Goal: Information Seeking & Learning: Find specific fact

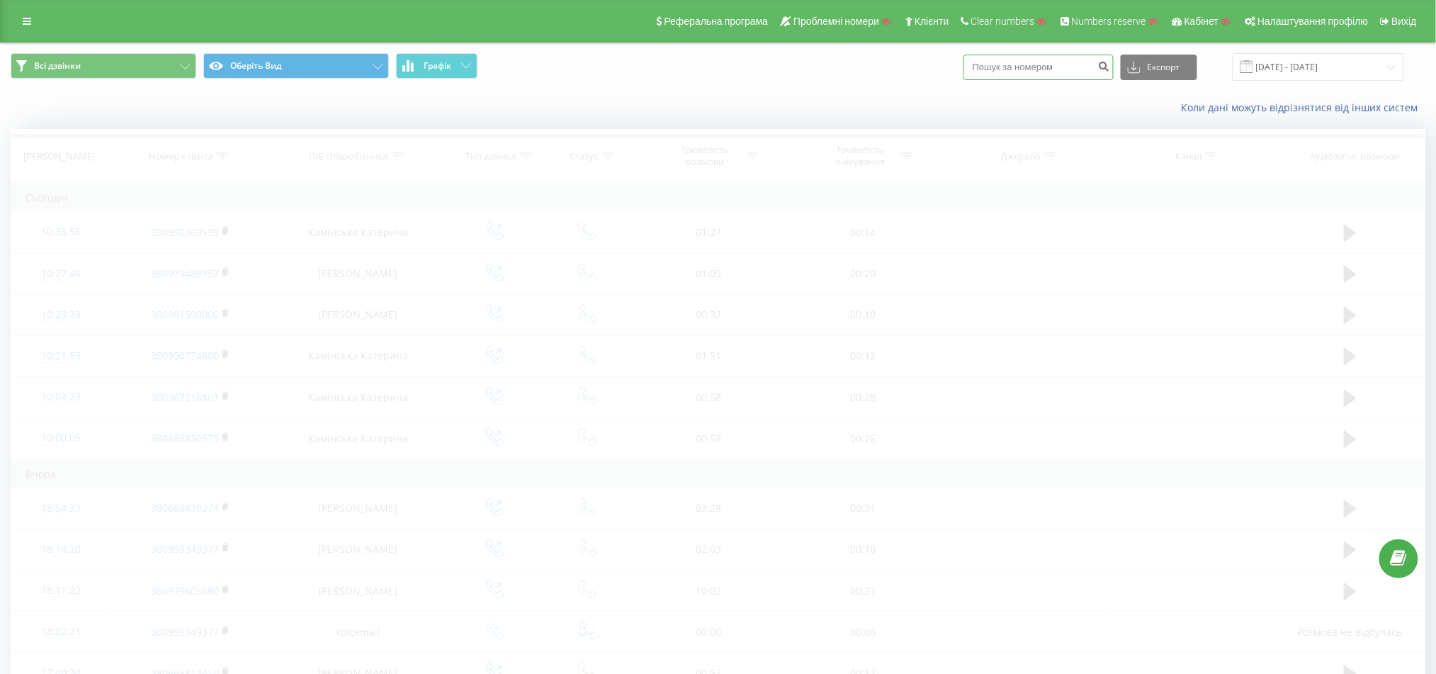
click at [1021, 75] on input at bounding box center [1038, 67] width 150 height 25
paste input "0675184035"
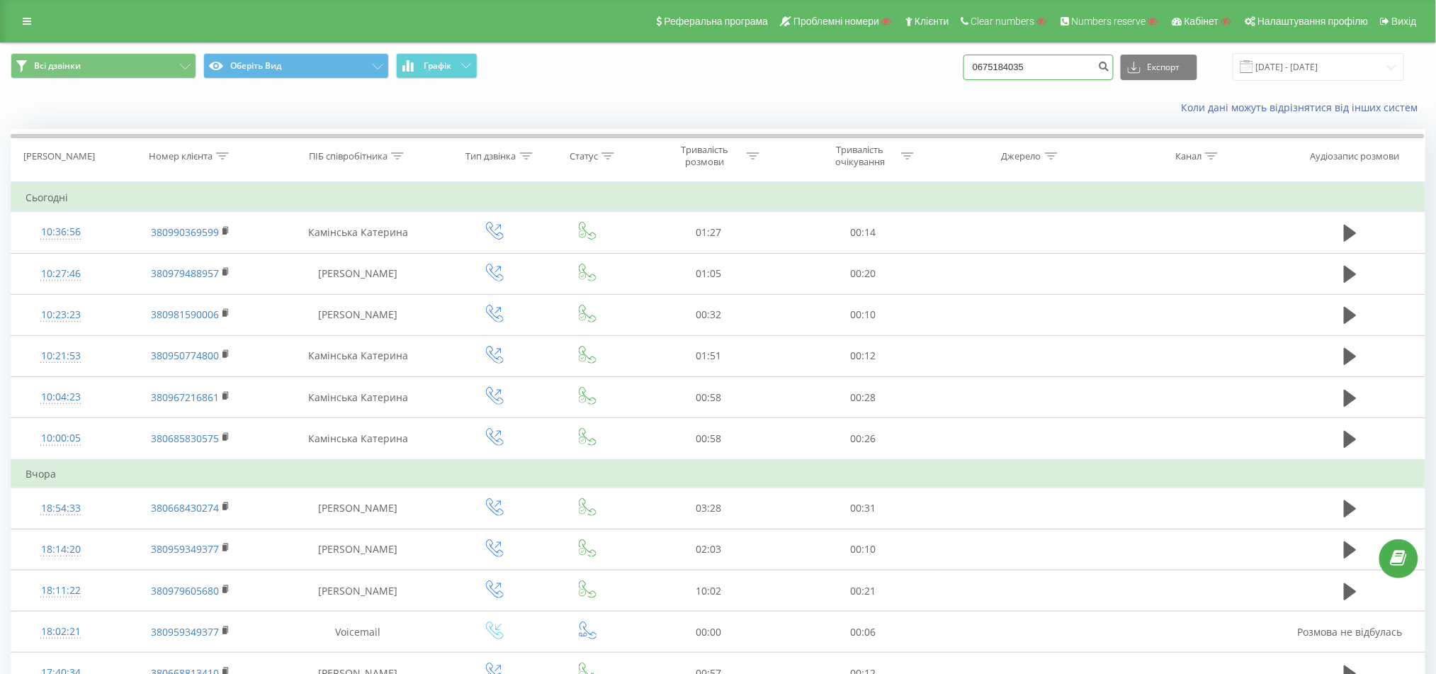
type input "0675184035"
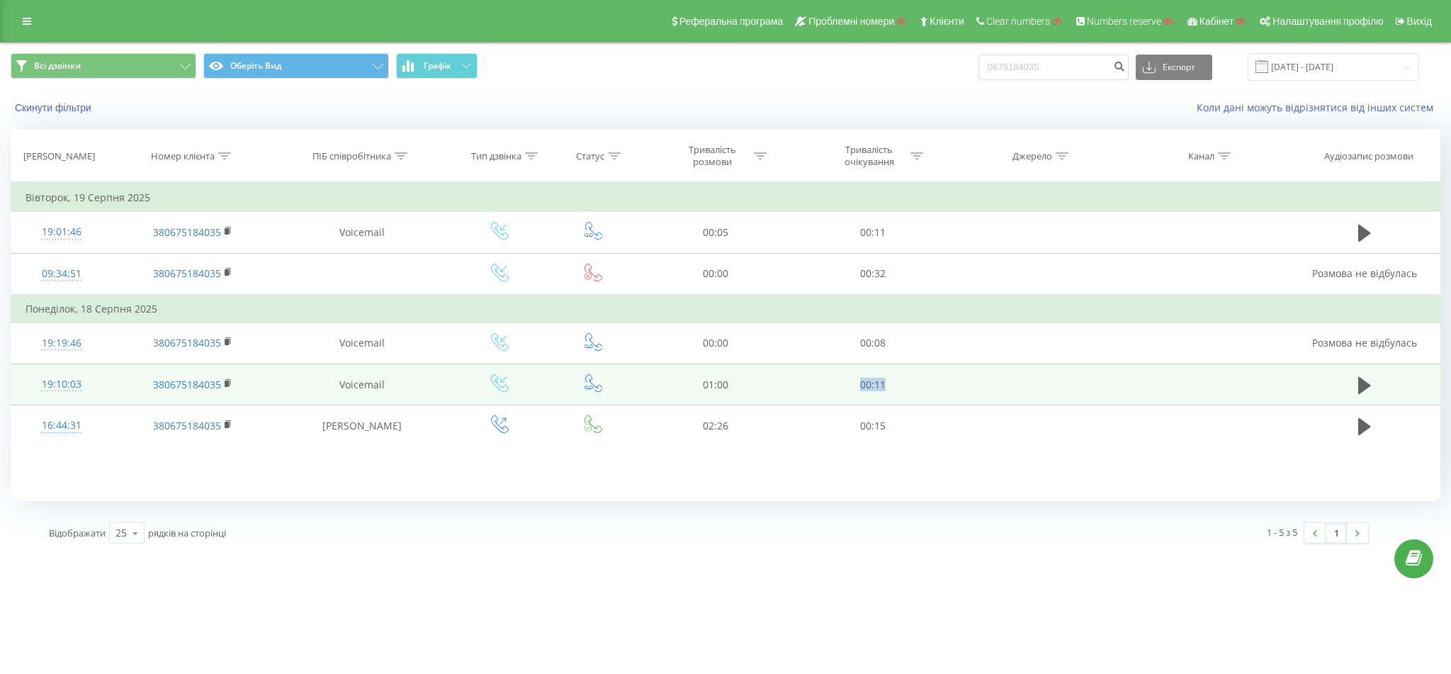
drag, startPoint x: 890, startPoint y: 380, endPoint x: 839, endPoint y: 380, distance: 51.0
click at [839, 380] on td "00:11" at bounding box center [872, 384] width 157 height 41
click at [1359, 380] on icon at bounding box center [1364, 384] width 13 height 17
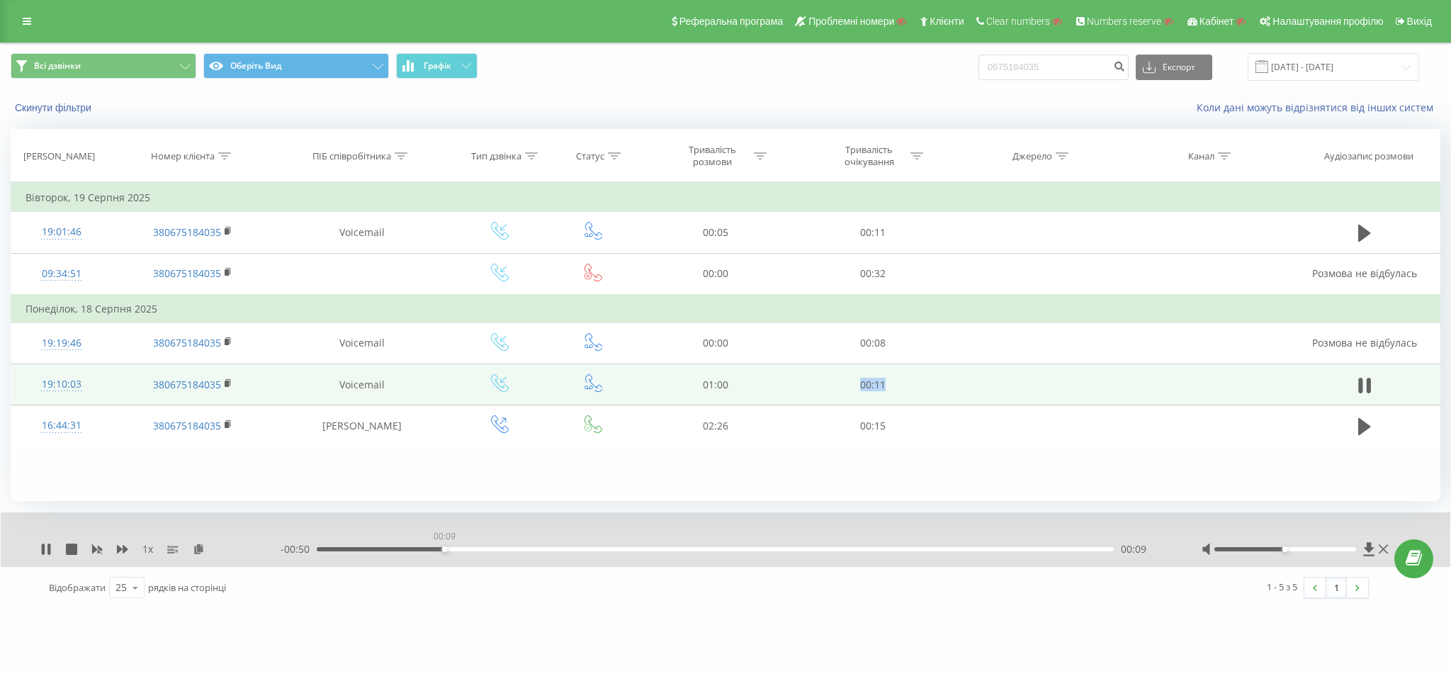
click at [444, 548] on div "00:09" at bounding box center [715, 549] width 797 height 4
click at [635, 545] on div "- 00:50 00:10 00:10" at bounding box center [722, 549] width 885 height 14
click at [679, 553] on div "- 00:49 00:10 00:10" at bounding box center [722, 549] width 885 height 14
click at [705, 549] on div "00:29" at bounding box center [715, 549] width 797 height 4
click at [1364, 381] on icon at bounding box center [1364, 385] width 13 height 20
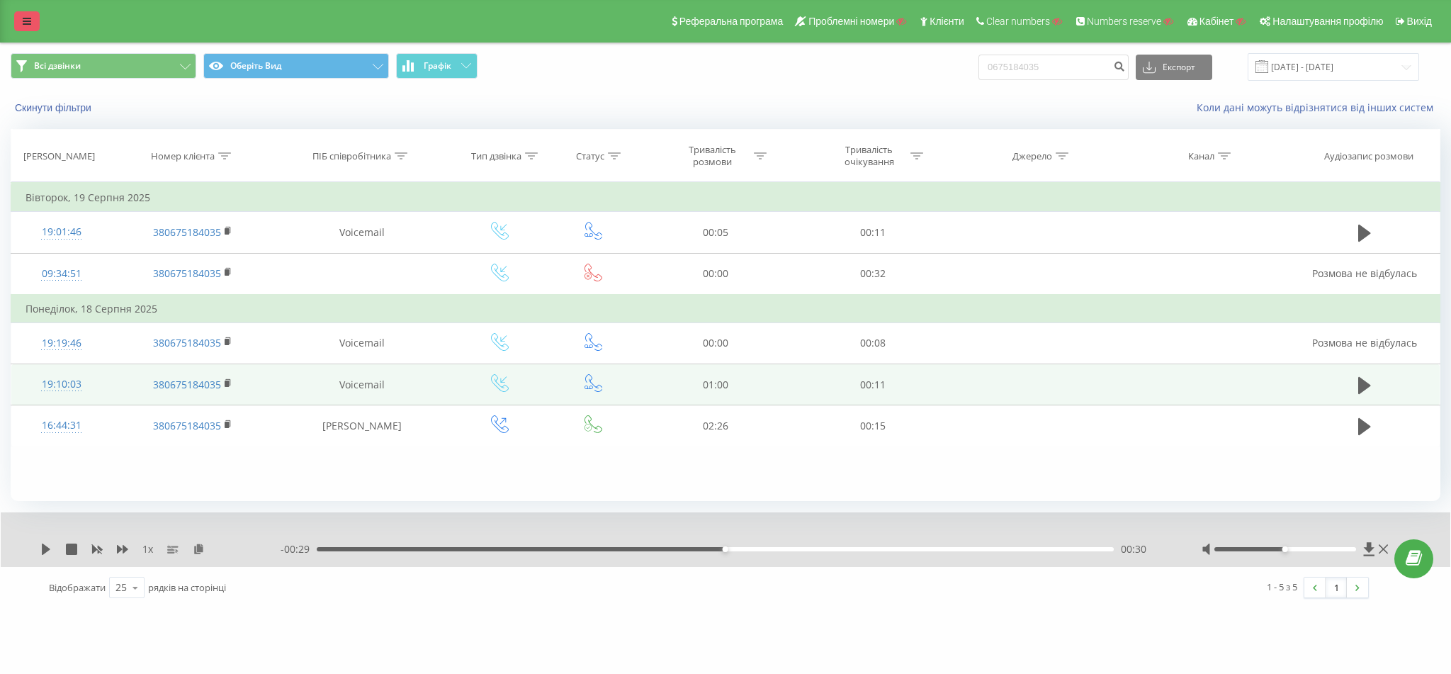
click at [27, 11] on link at bounding box center [26, 21] width 25 height 20
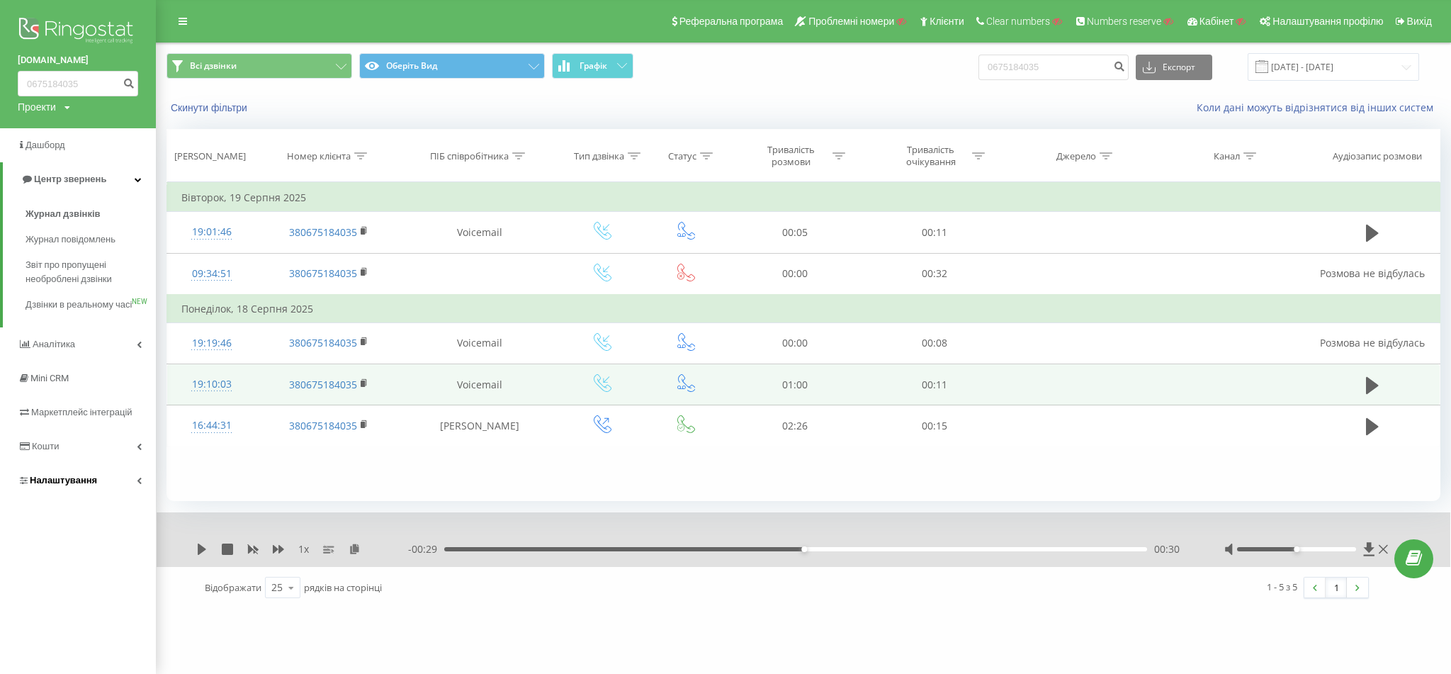
click at [78, 485] on span "Налаштування" at bounding box center [63, 480] width 67 height 11
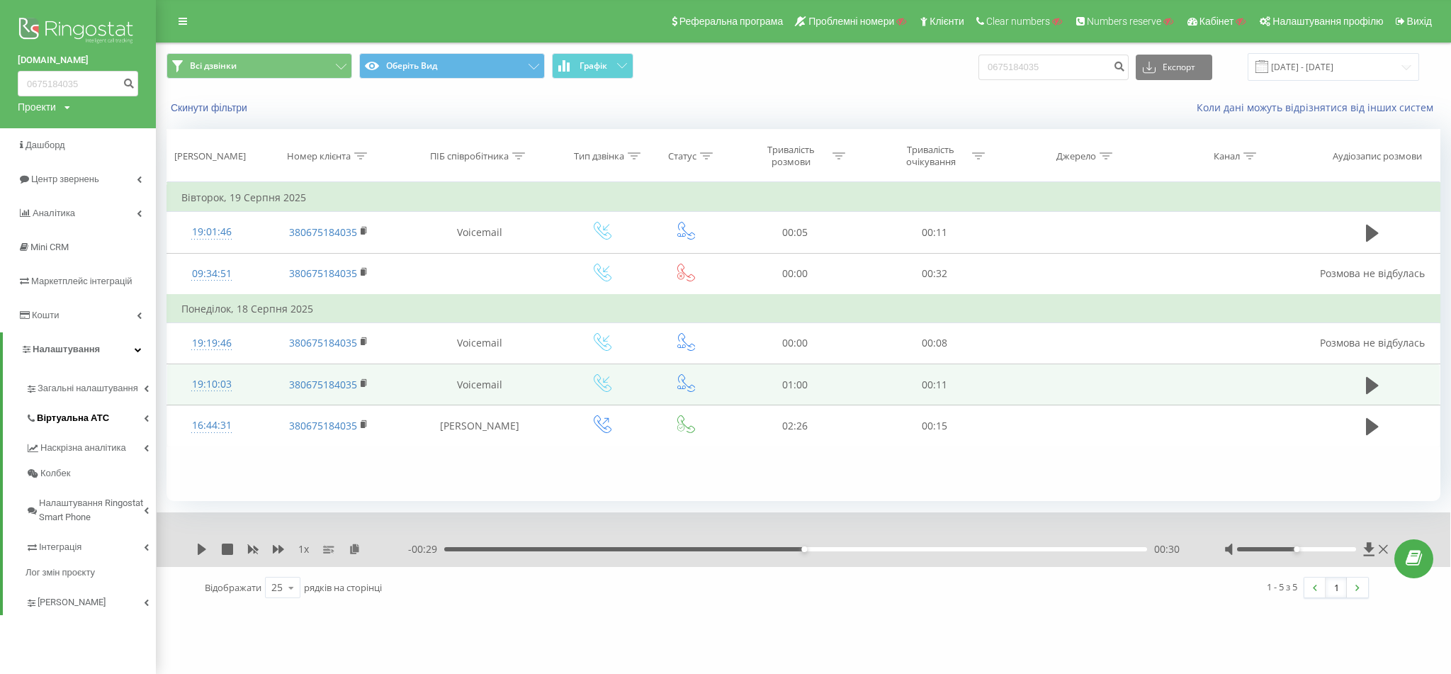
click at [89, 427] on link "Віртуальна АТС" at bounding box center [90, 416] width 130 height 30
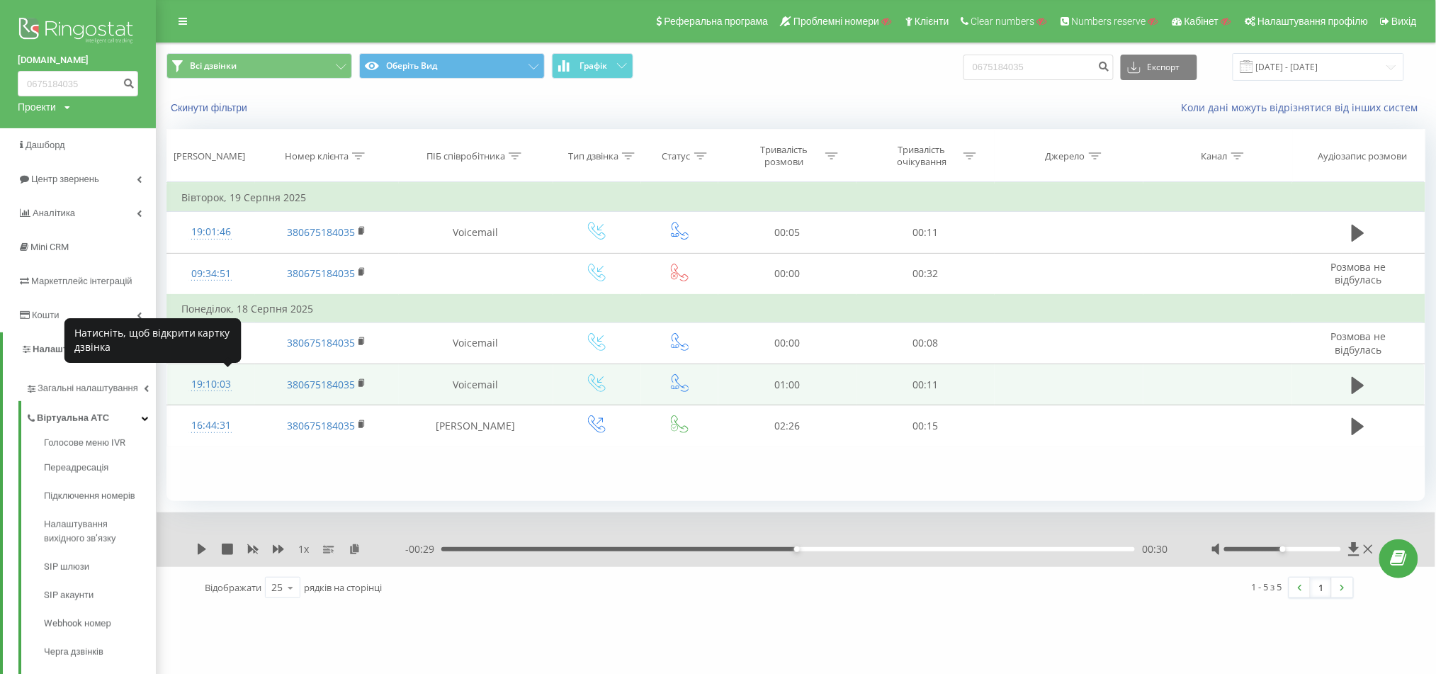
click at [216, 373] on div "19:10:03" at bounding box center [210, 384] width 59 height 28
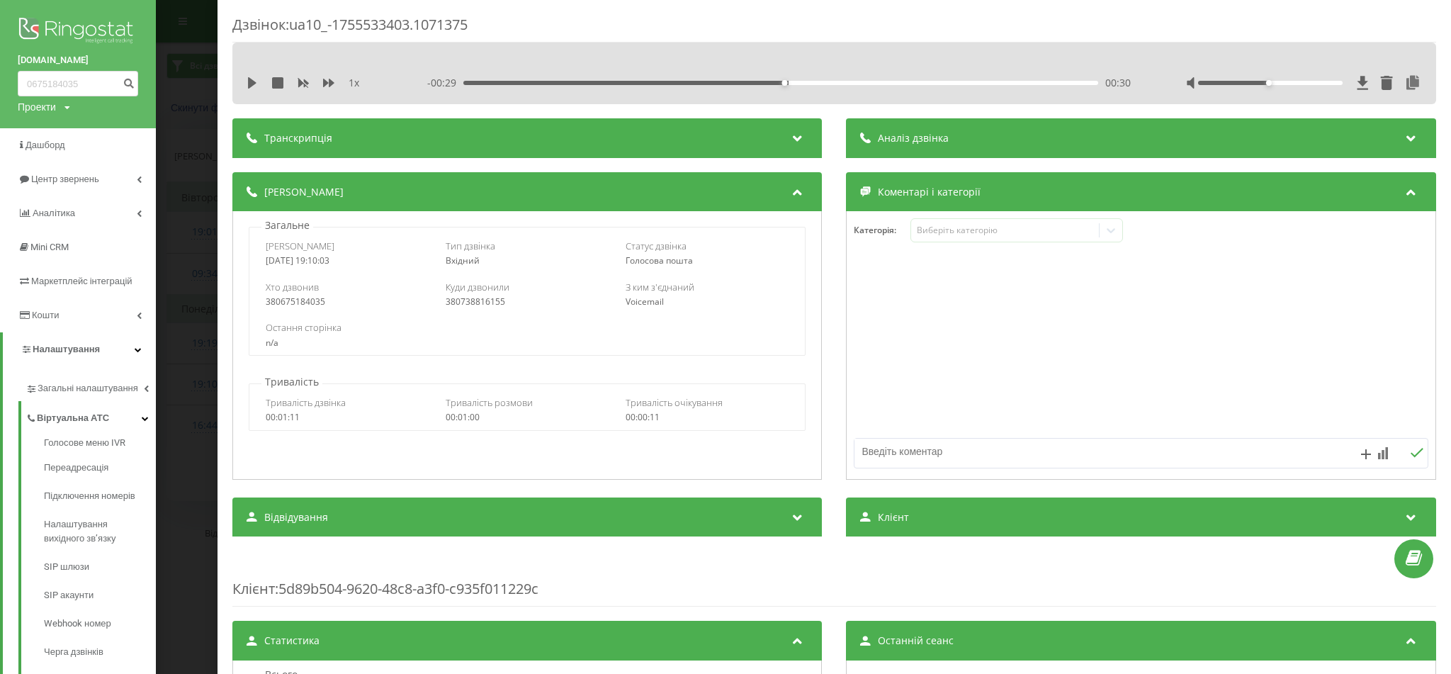
click at [463, 304] on div "380738816155" at bounding box center [528, 302] width 164 height 10
copy div "380738816155"
click at [168, 125] on div "Дзвінок : ua10_-1755533403.1071375 1 x - 00:29 00:30 00:30 Транскрипція Для AI-…" at bounding box center [725, 337] width 1451 height 674
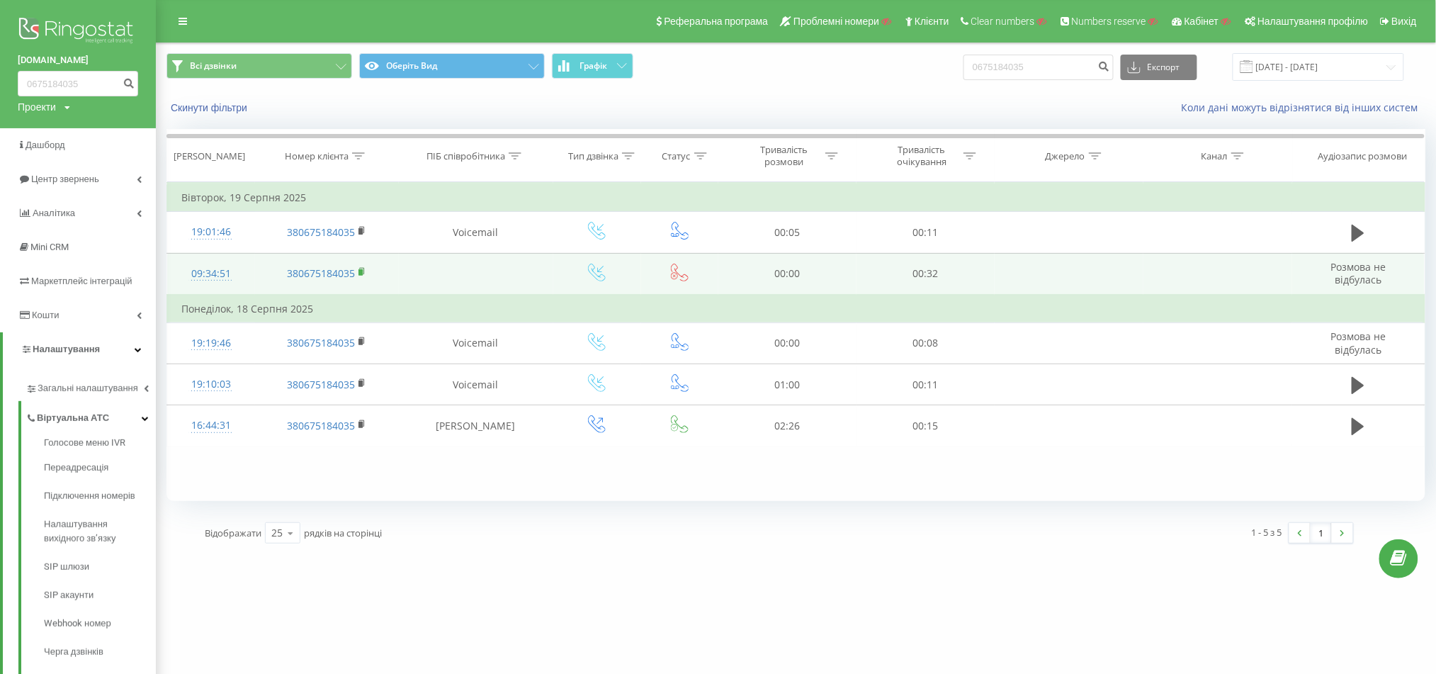
click at [365, 268] on icon at bounding box center [362, 272] width 8 height 10
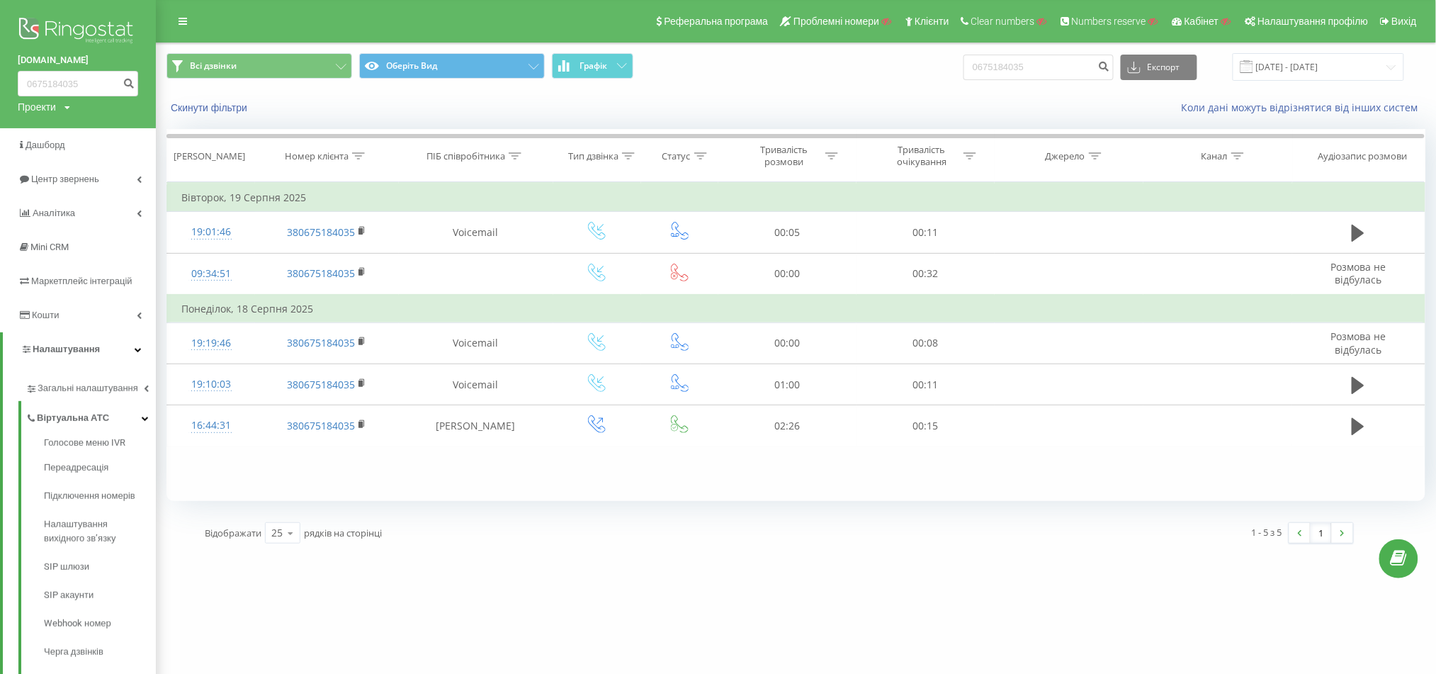
click at [799, 545] on div "1 - 5 з 5 1" at bounding box center [1071, 532] width 584 height 41
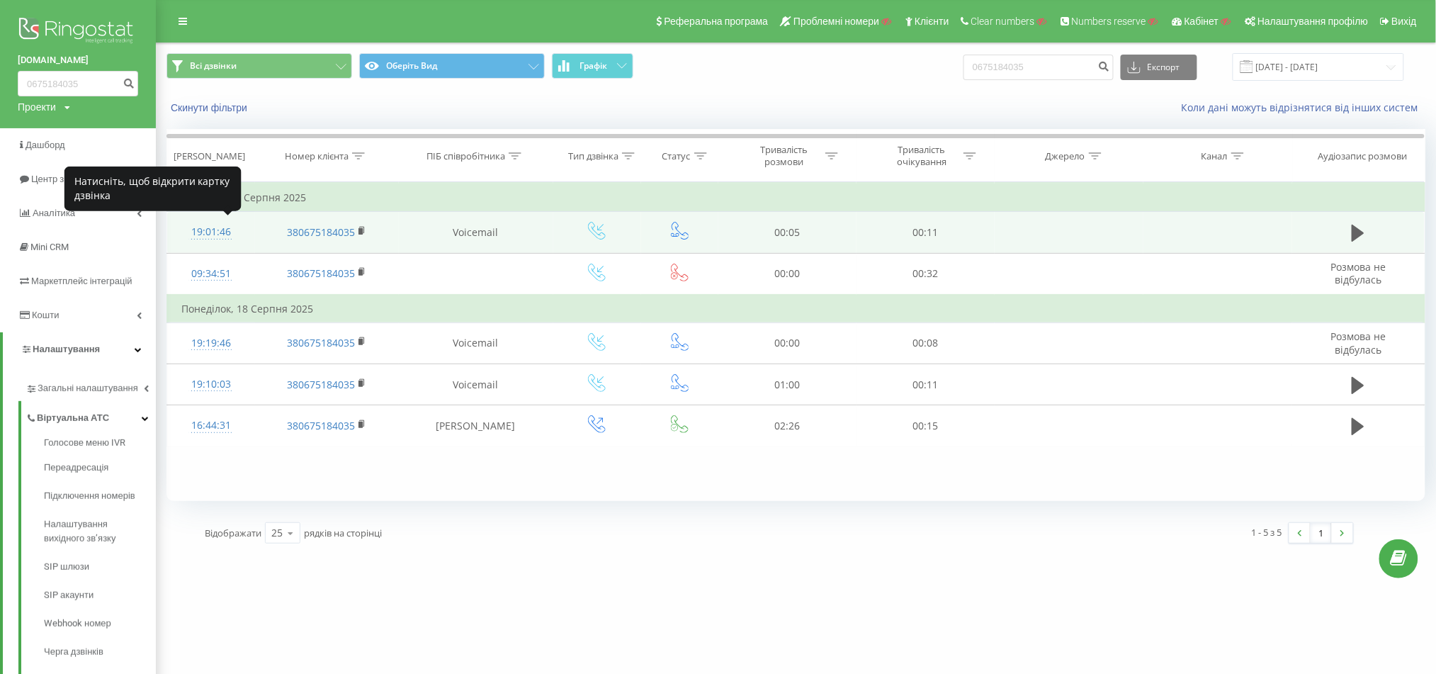
drag, startPoint x: 182, startPoint y: 231, endPoint x: 241, endPoint y: 231, distance: 58.8
click at [241, 231] on td "19:01:46" at bounding box center [211, 232] width 89 height 41
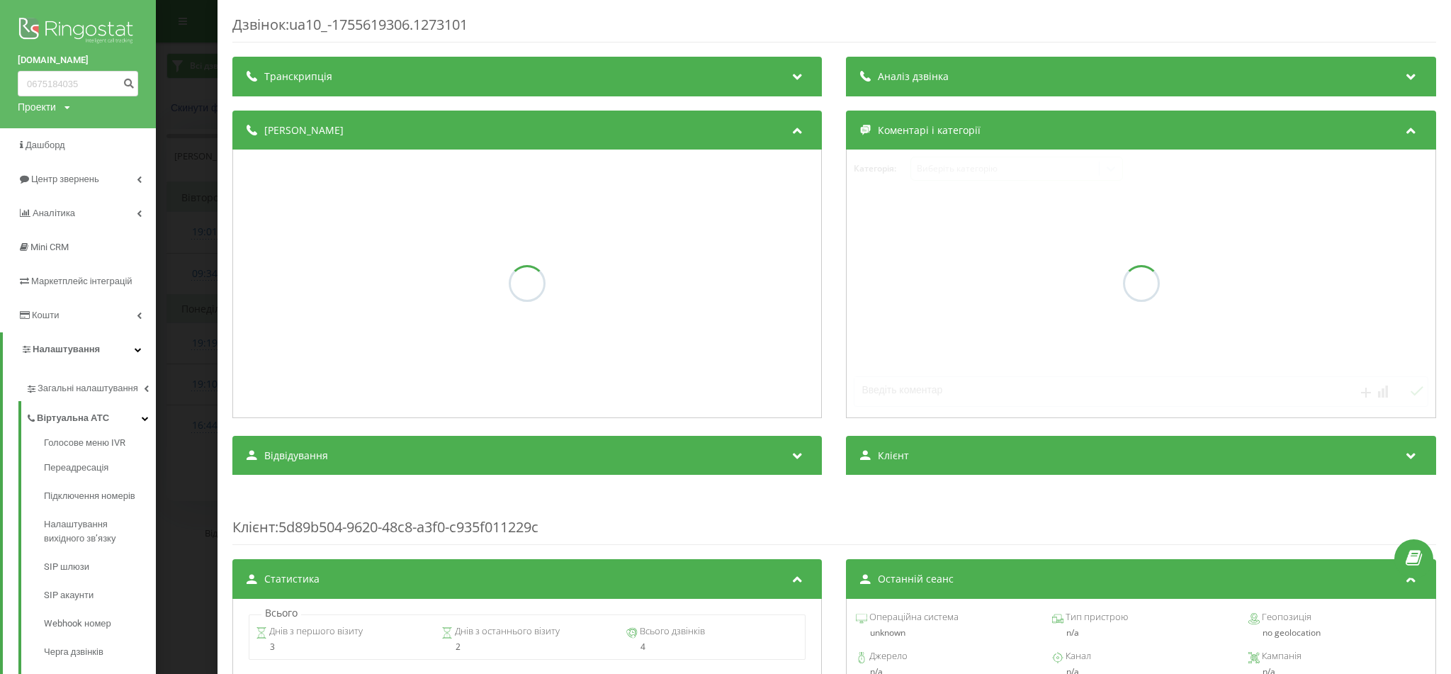
click at [176, 203] on div "Дзвінок : ua10_-1755619306.1273101 Транскрипція Аналіз дзвінка Деталі дзвінка К…" at bounding box center [725, 337] width 1451 height 674
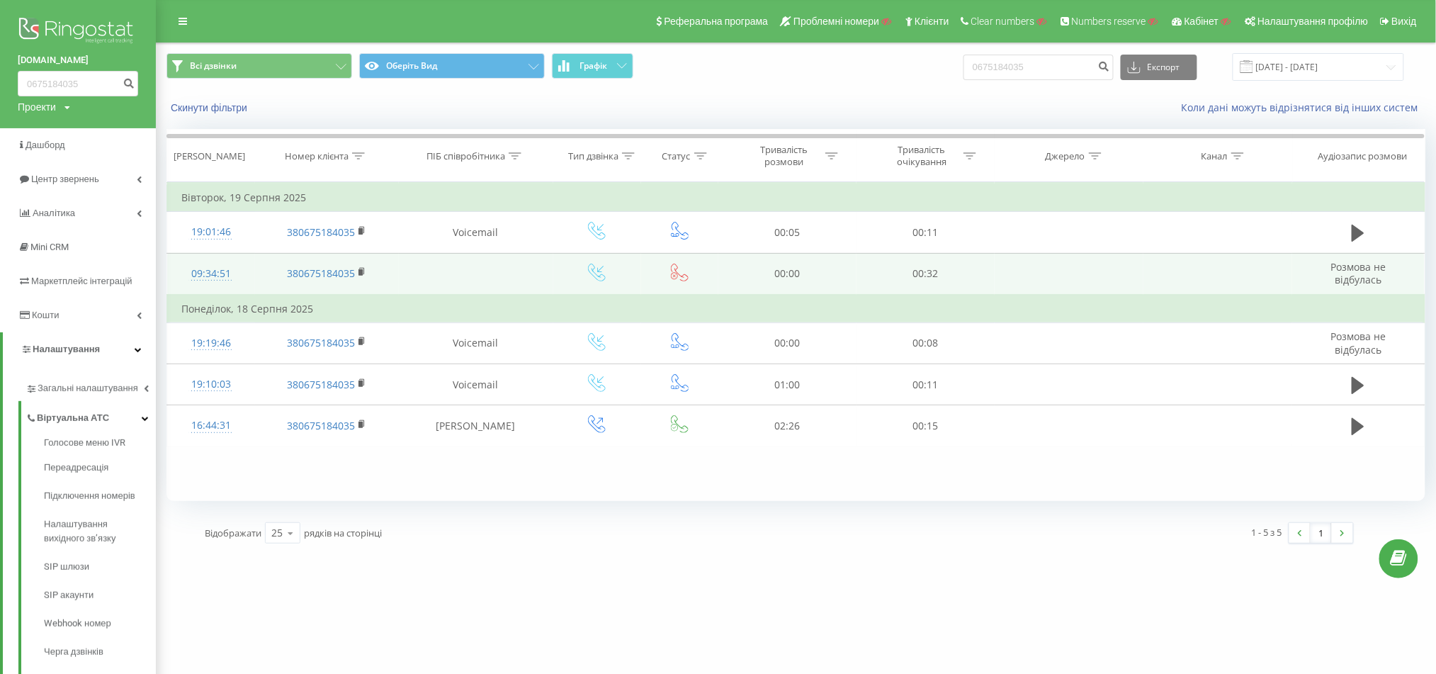
drag, startPoint x: 229, startPoint y: 269, endPoint x: 248, endPoint y: 266, distance: 18.8
click at [248, 266] on td "09:34:51" at bounding box center [211, 274] width 89 height 42
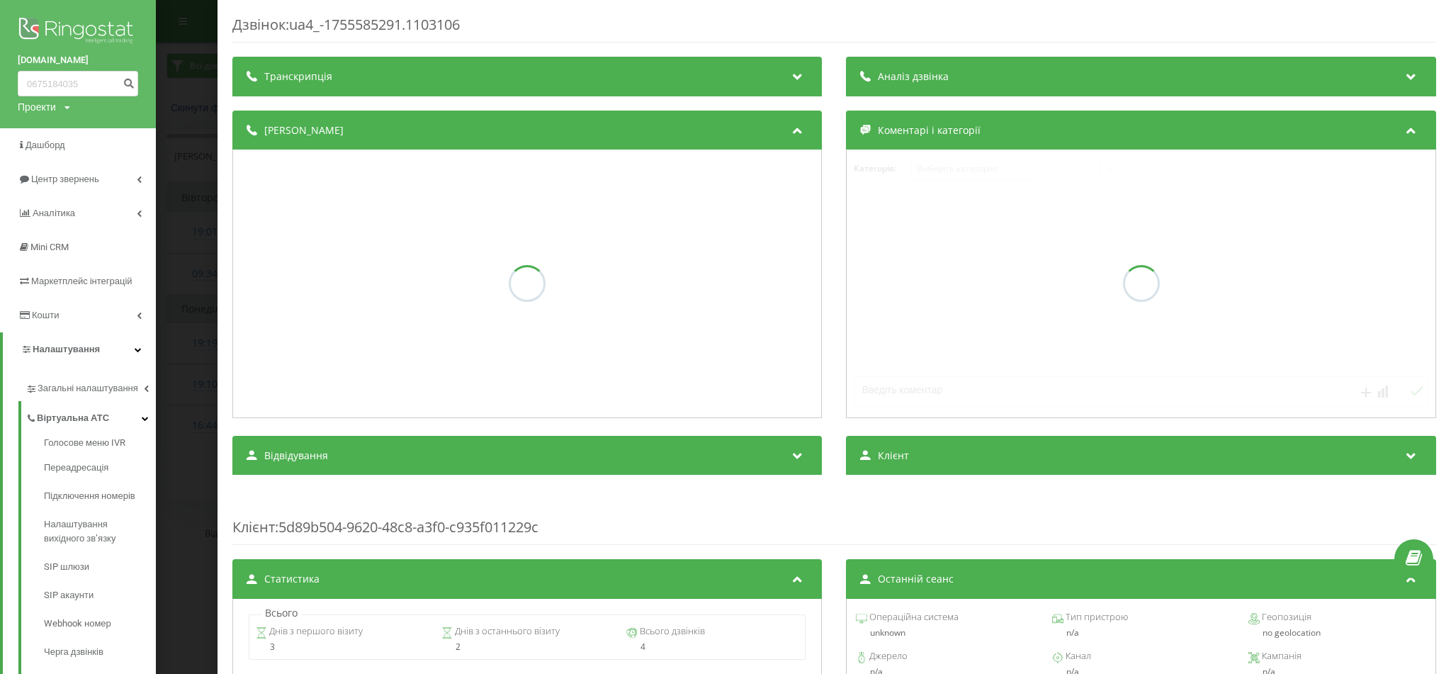
click at [179, 290] on div "Дзвінок : ua4_-1755585291.1103106 Транскрипція Аналіз дзвінка Деталі дзвінка Ко…" at bounding box center [725, 337] width 1451 height 674
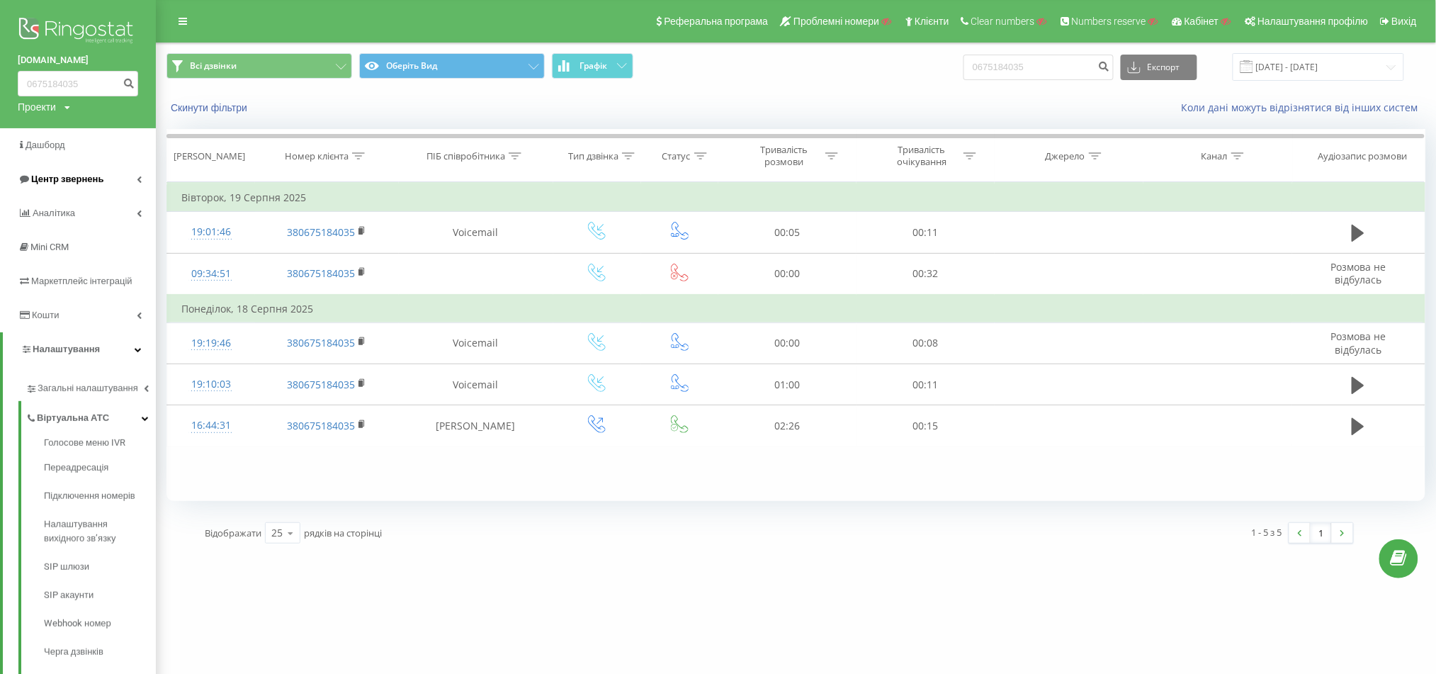
click at [74, 178] on span "Центр звернень" at bounding box center [67, 179] width 72 height 11
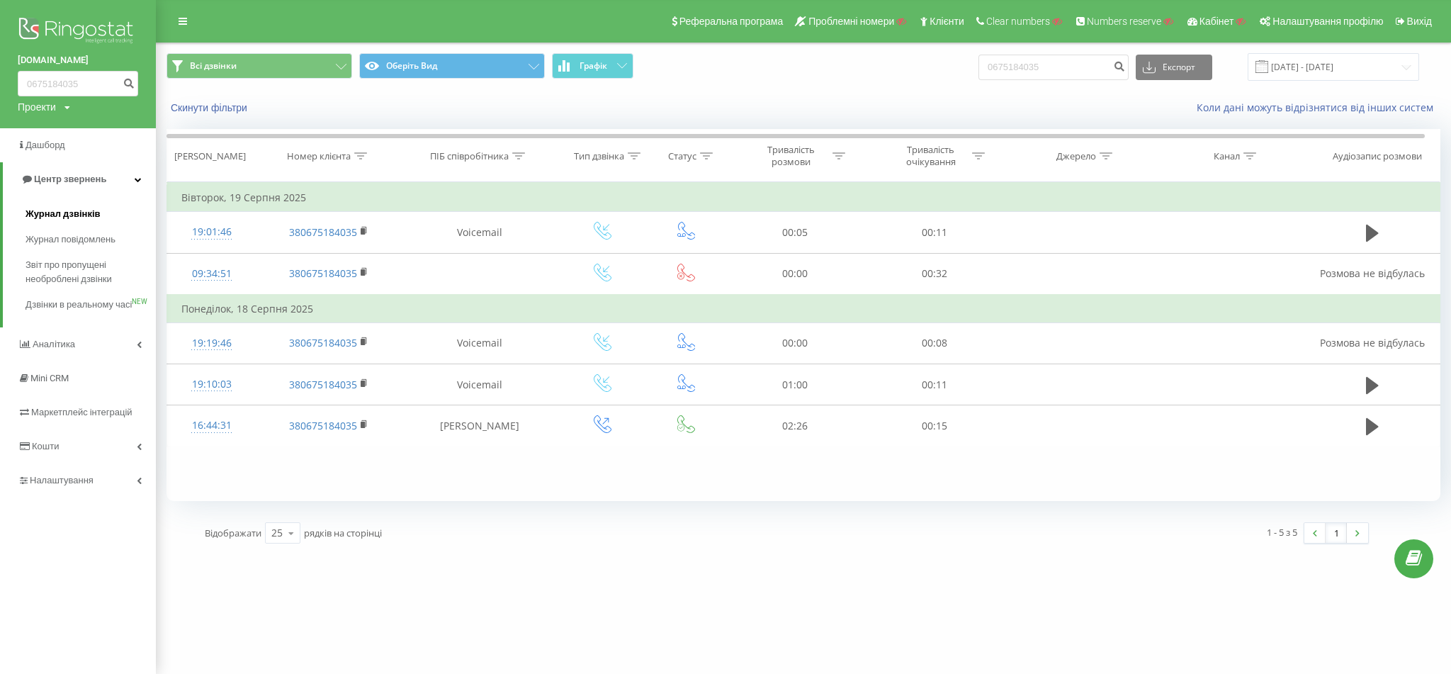
click at [64, 217] on span "Журнал дзвінків" at bounding box center [62, 214] width 75 height 14
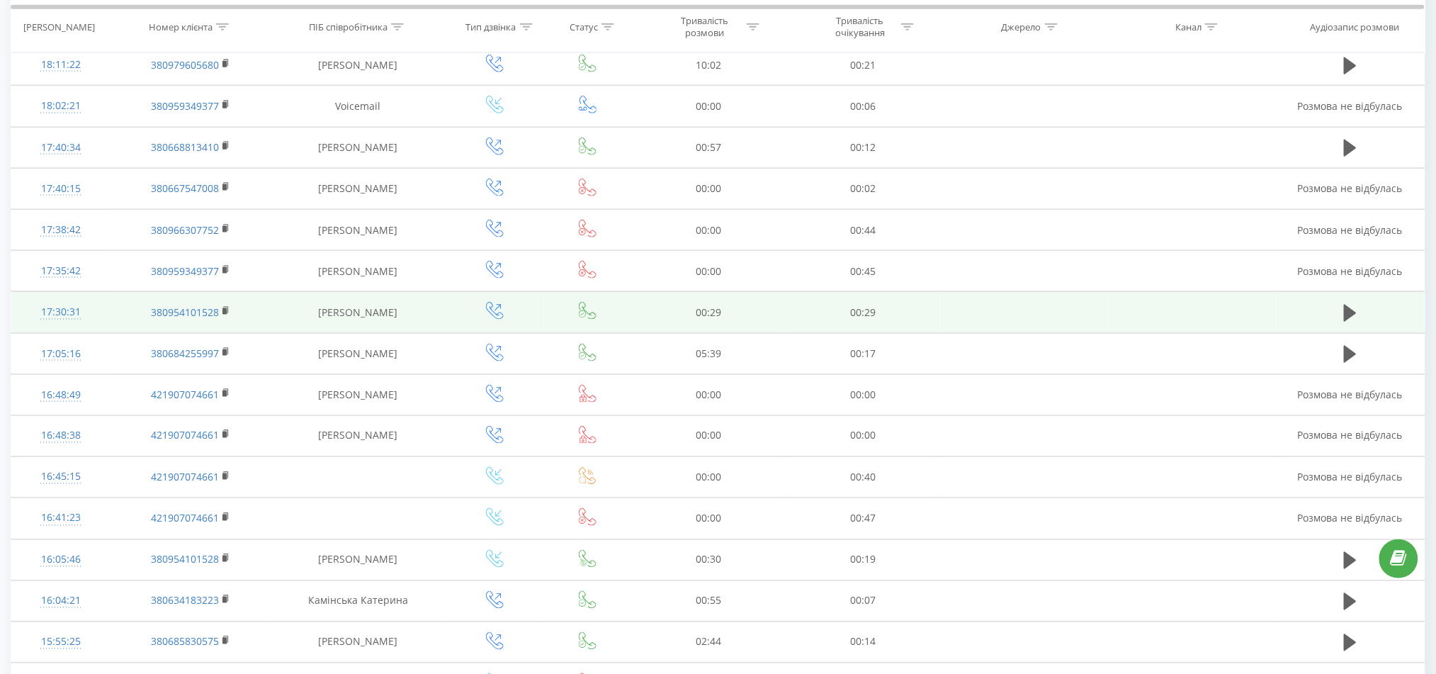
scroll to position [650, 0]
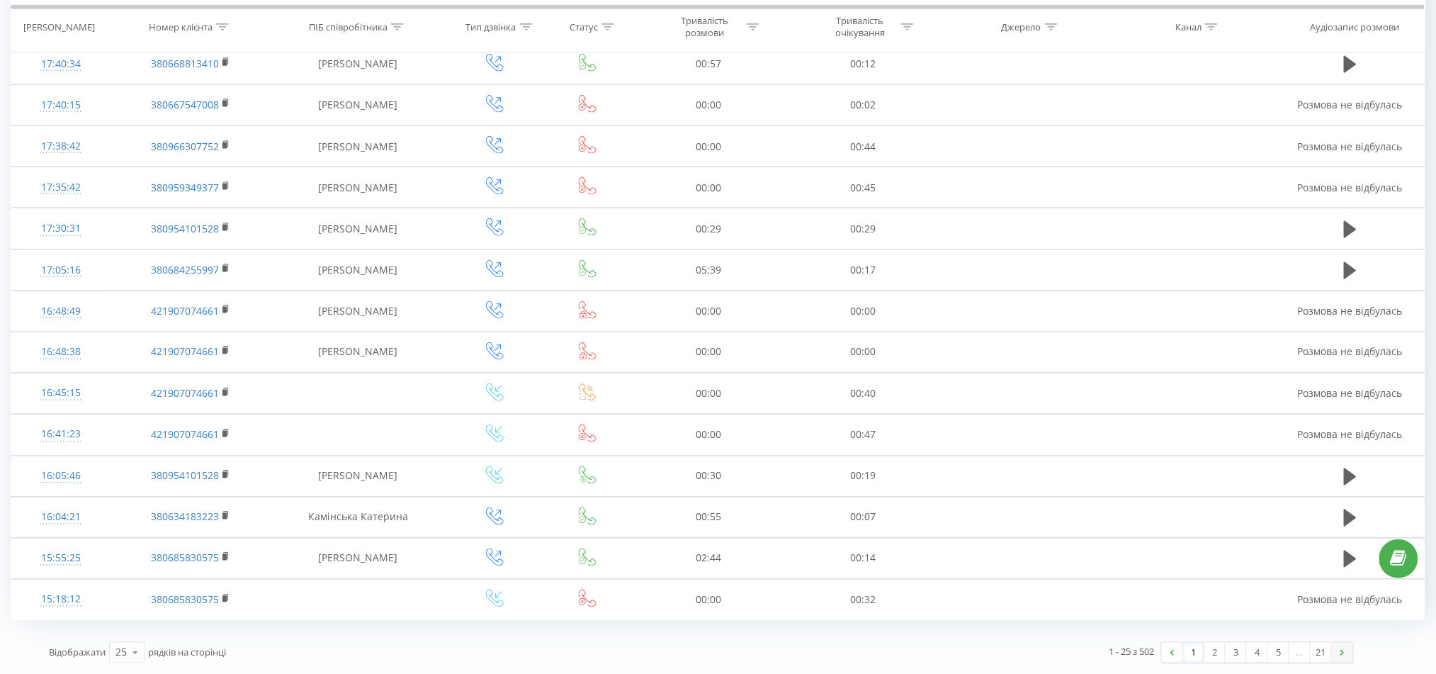
click at [1340, 654] on img at bounding box center [1342, 653] width 4 height 6
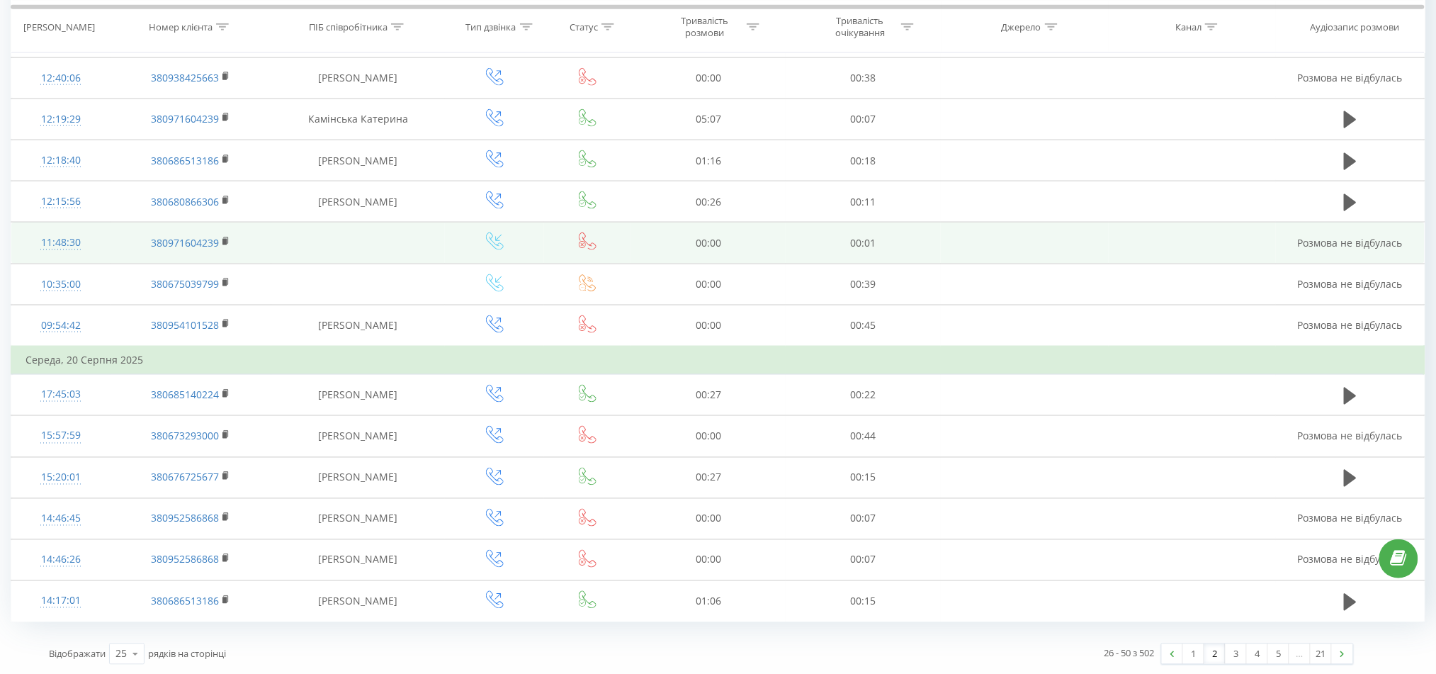
scroll to position [650, 0]
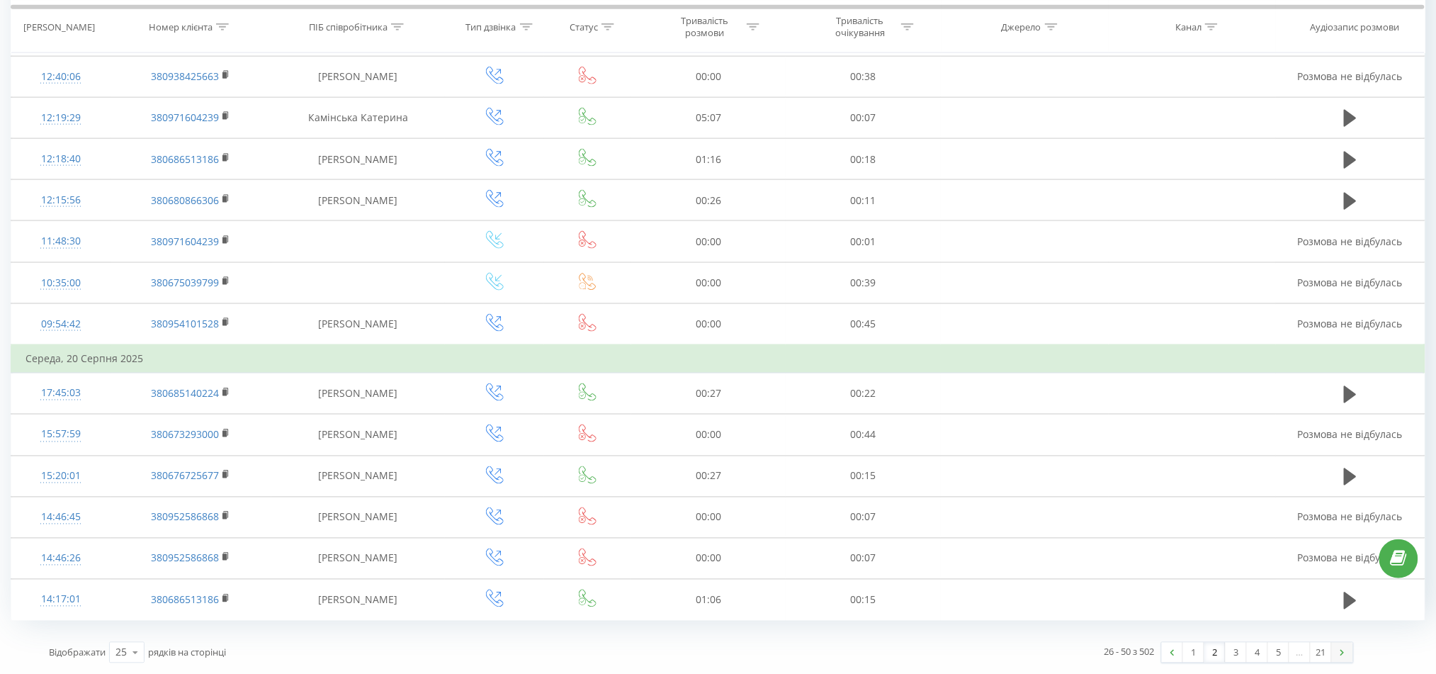
click at [1339, 647] on link at bounding box center [1342, 652] width 21 height 20
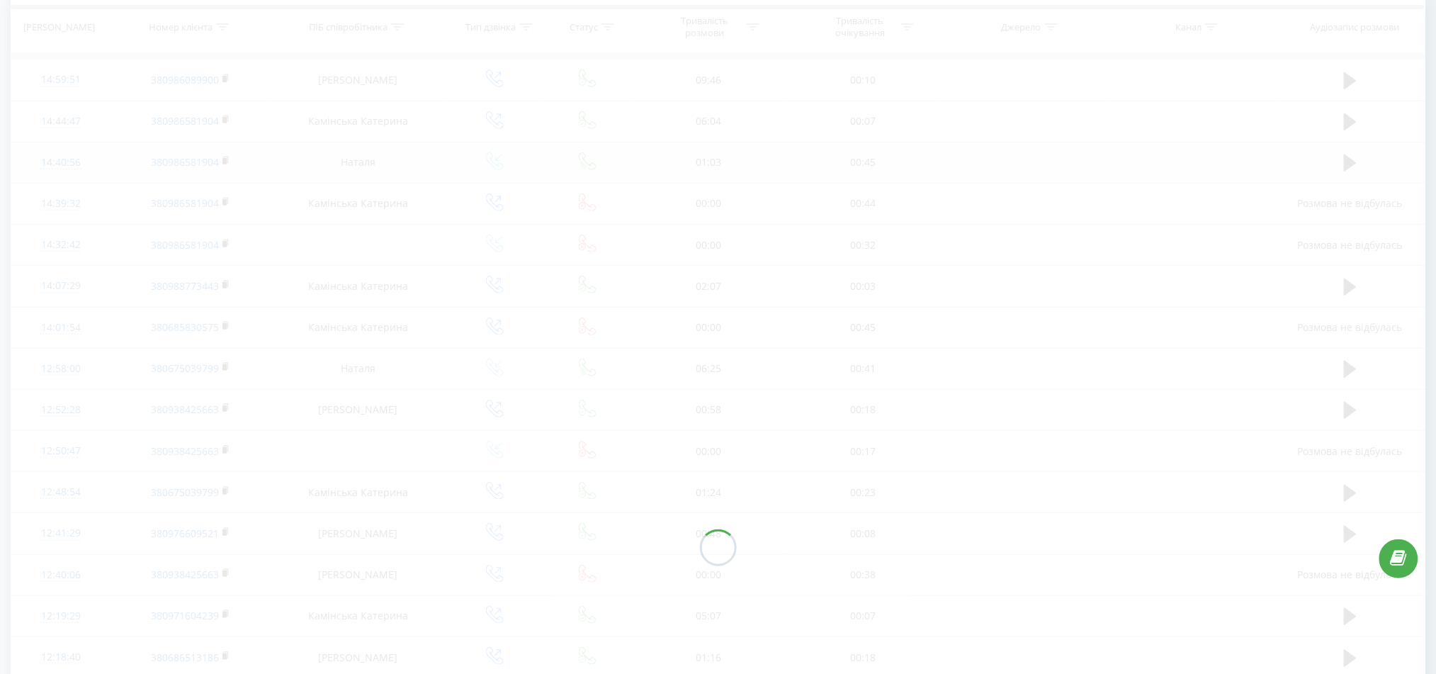
scroll to position [93, 0]
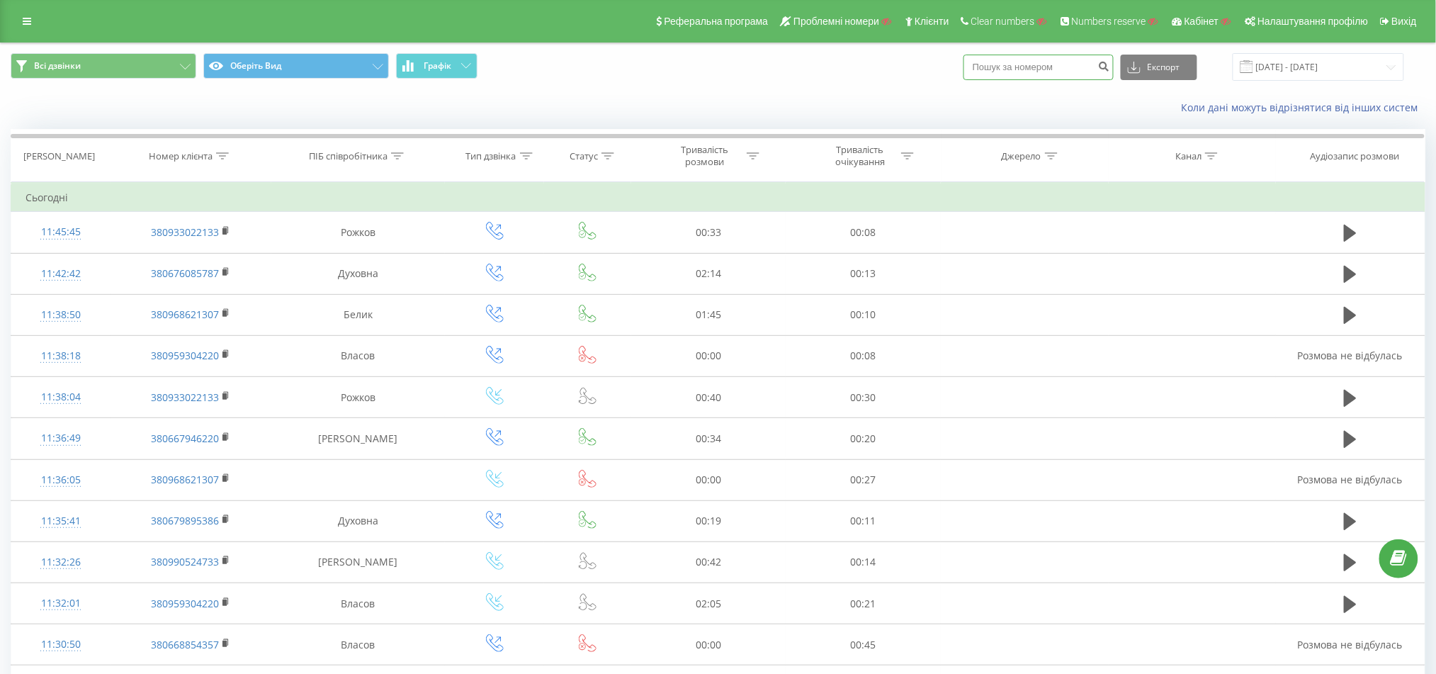
click at [1041, 66] on input at bounding box center [1038, 67] width 150 height 25
paste input "380504958869"
type input "380504958869"
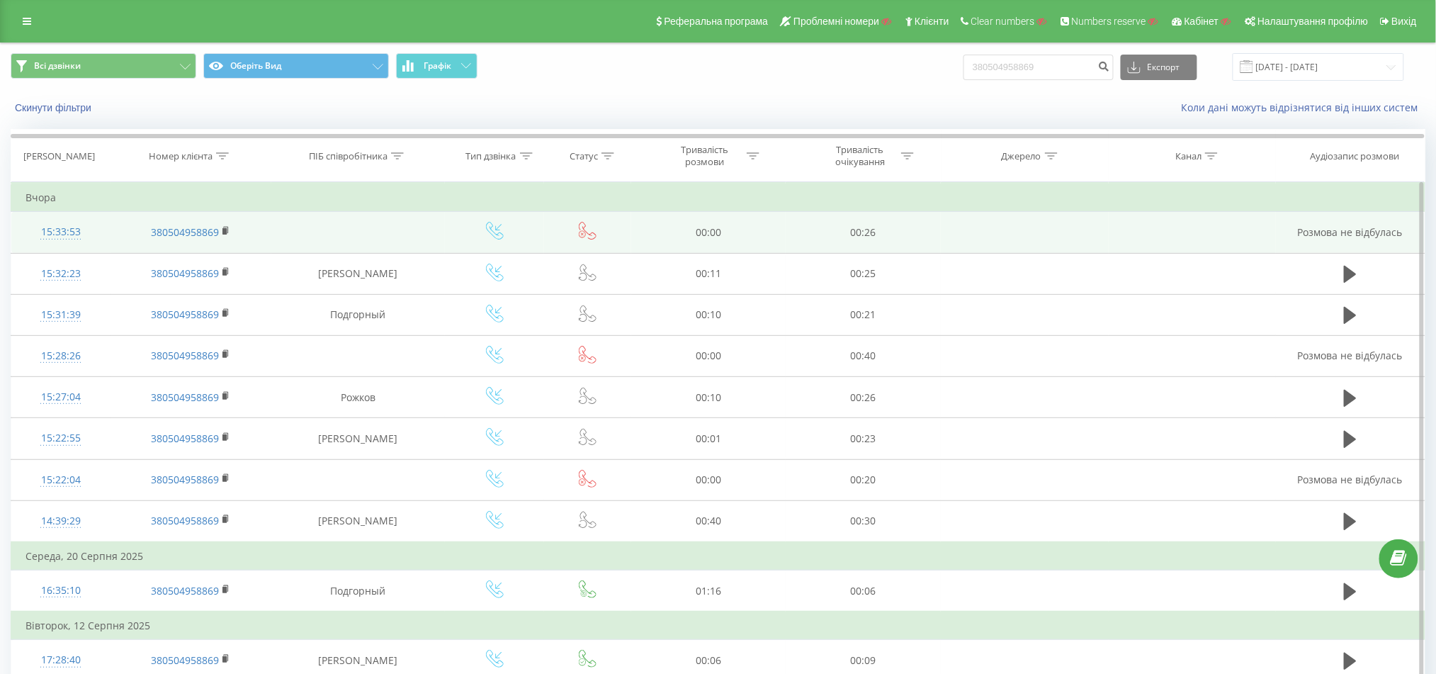
drag, startPoint x: 21, startPoint y: 233, endPoint x: 103, endPoint y: 229, distance: 81.5
click at [103, 229] on td "15:33:53" at bounding box center [60, 232] width 99 height 41
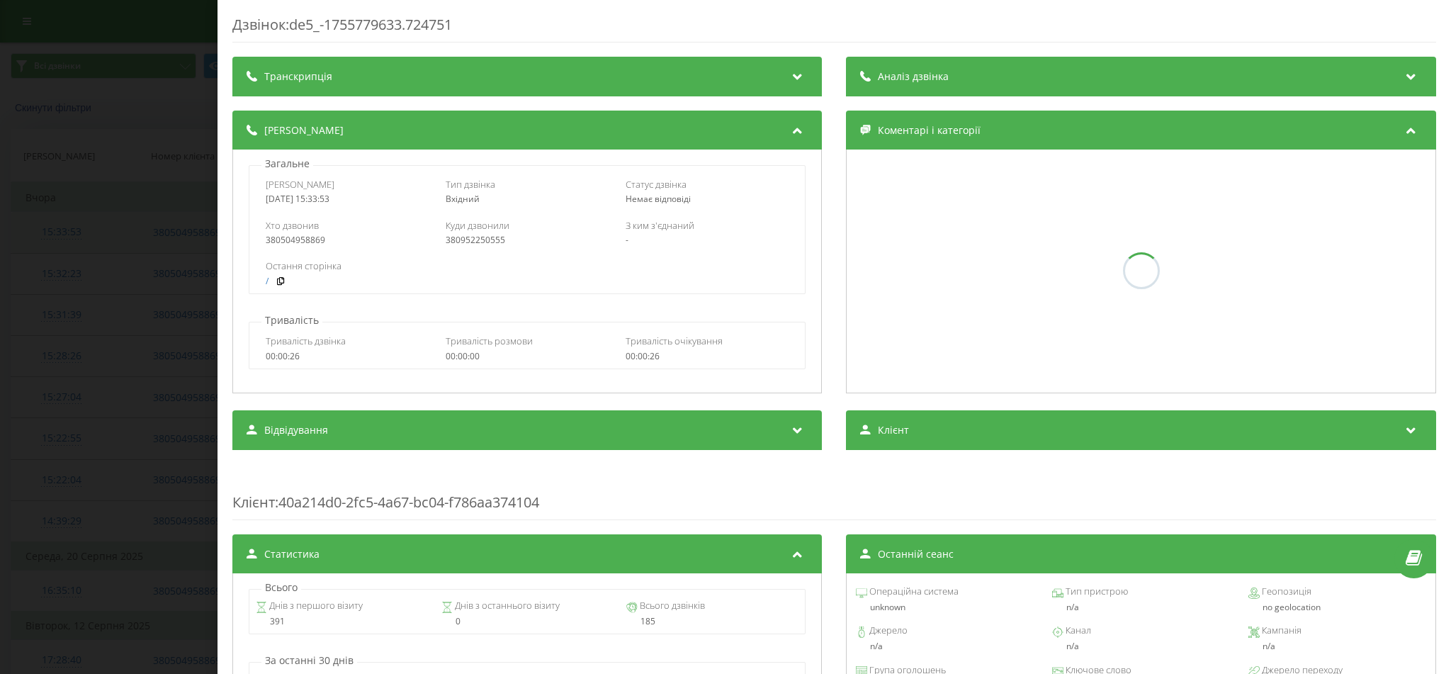
click at [103, 229] on div "Дзвінок : de5_-1755779633.724751 Транскрипція Для AI-аналізу майбутніх дзвінків…" at bounding box center [725, 337] width 1451 height 674
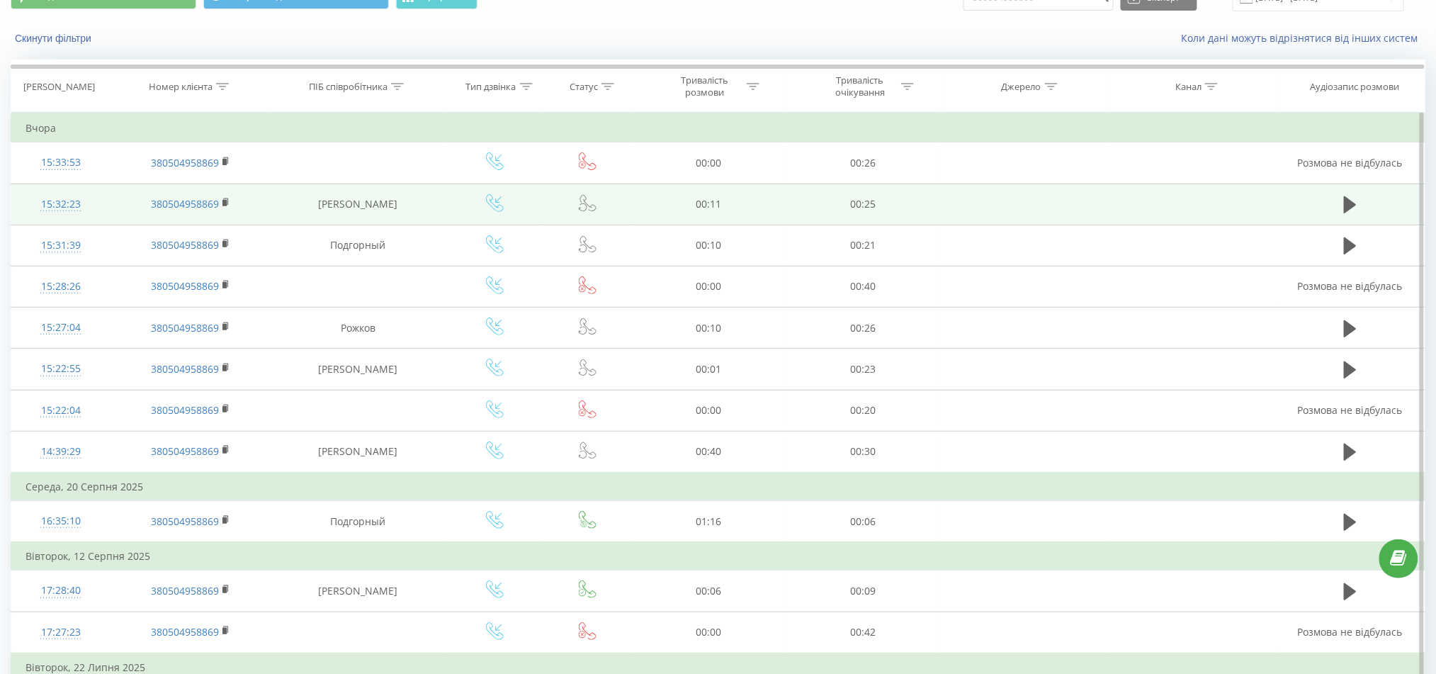
scroll to position [94, 0]
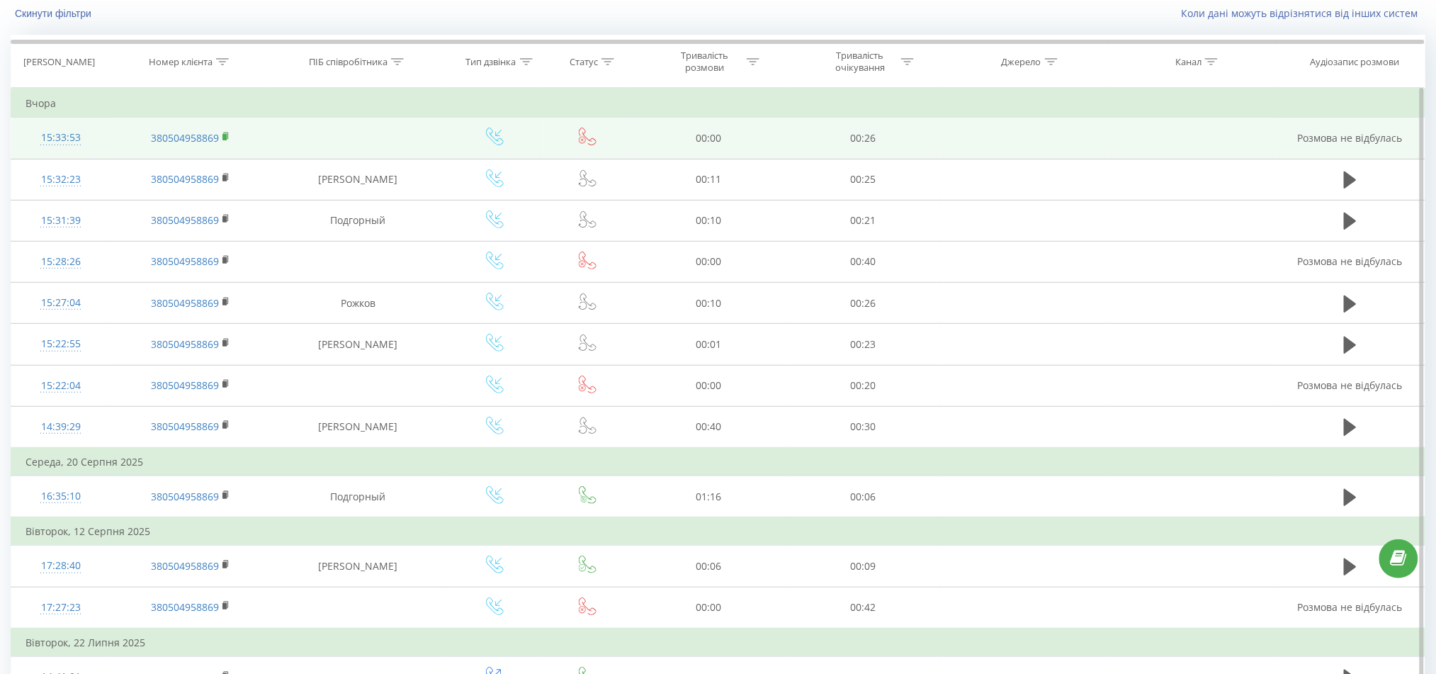
click at [223, 134] on rect at bounding box center [224, 137] width 4 height 6
click at [54, 136] on div "15:33:53" at bounding box center [60, 138] width 71 height 28
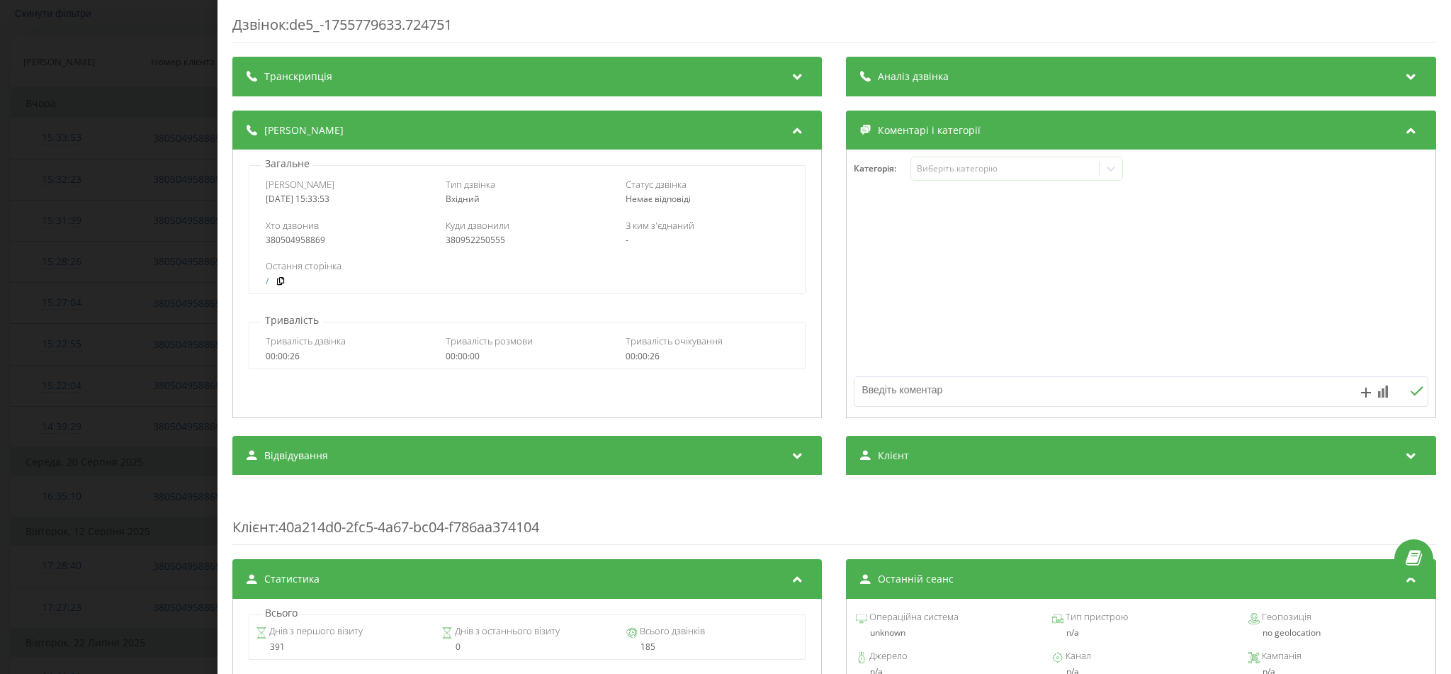
click at [450, 245] on div "380952250555" at bounding box center [528, 240] width 164 height 10
click at [451, 245] on div "380952250555" at bounding box center [528, 240] width 164 height 10
copy div "380952250555"
click at [71, 142] on div "Дзвінок : de5_-1755779633.724751 Транскрипція Для AI-аналізу майбутніх дзвінків…" at bounding box center [725, 337] width 1451 height 674
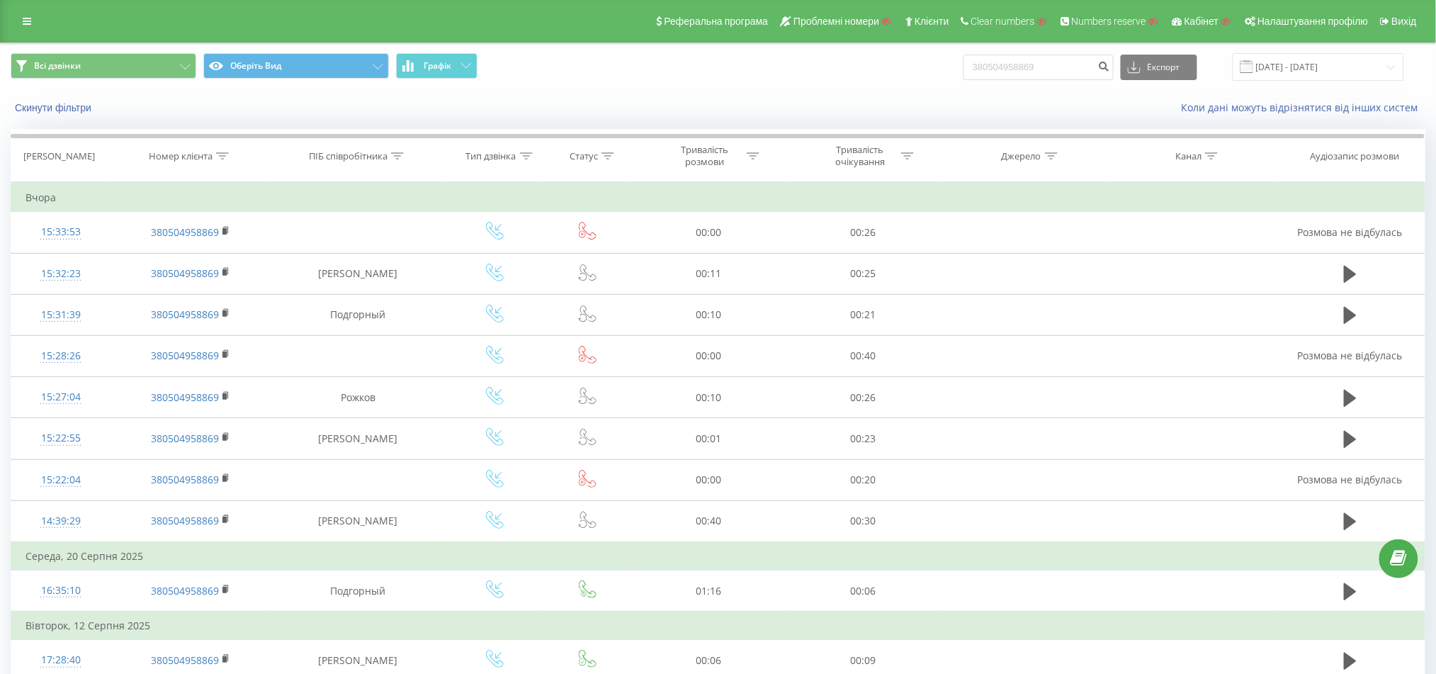
click at [12, 15] on div "Реферальна програма Проблемні номери Клієнти Clear numbers Numbers reserve Кабі…" at bounding box center [718, 21] width 1436 height 42
click at [15, 17] on link at bounding box center [26, 21] width 25 height 20
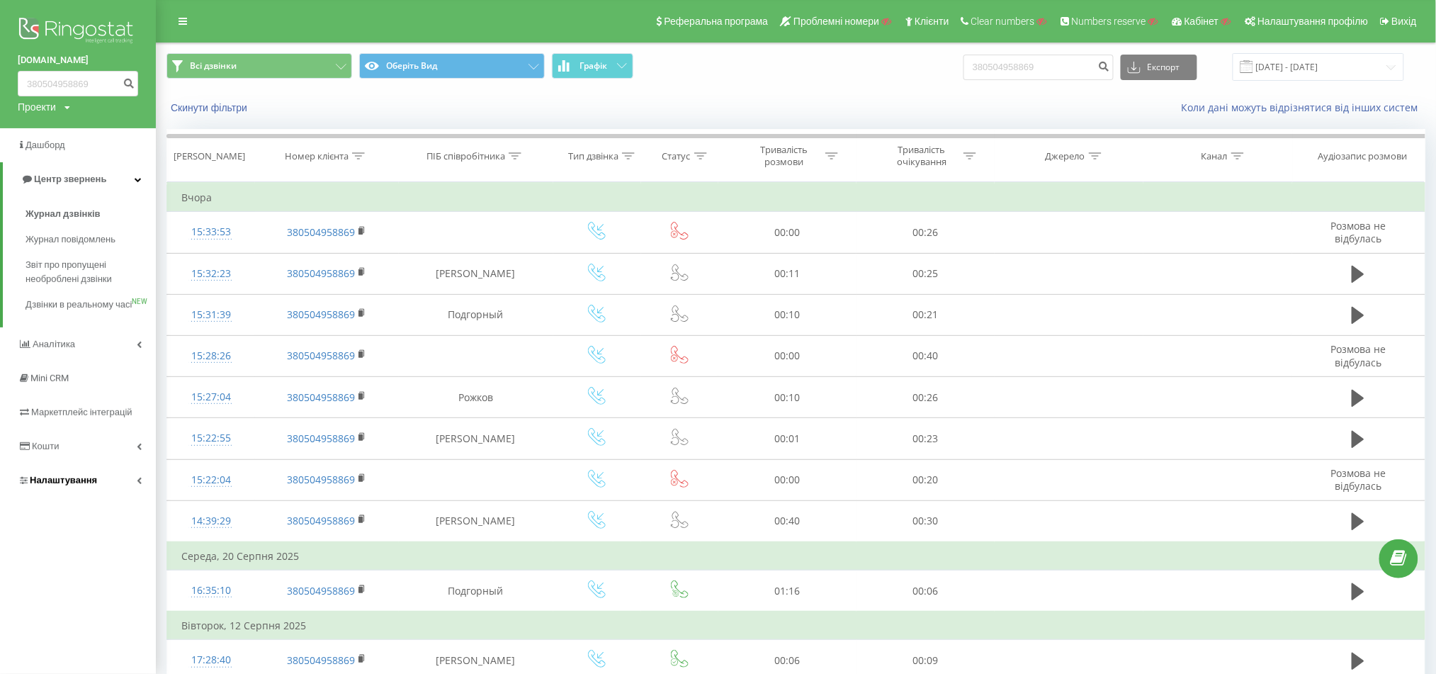
click at [76, 482] on link "Налаштування" at bounding box center [78, 480] width 156 height 34
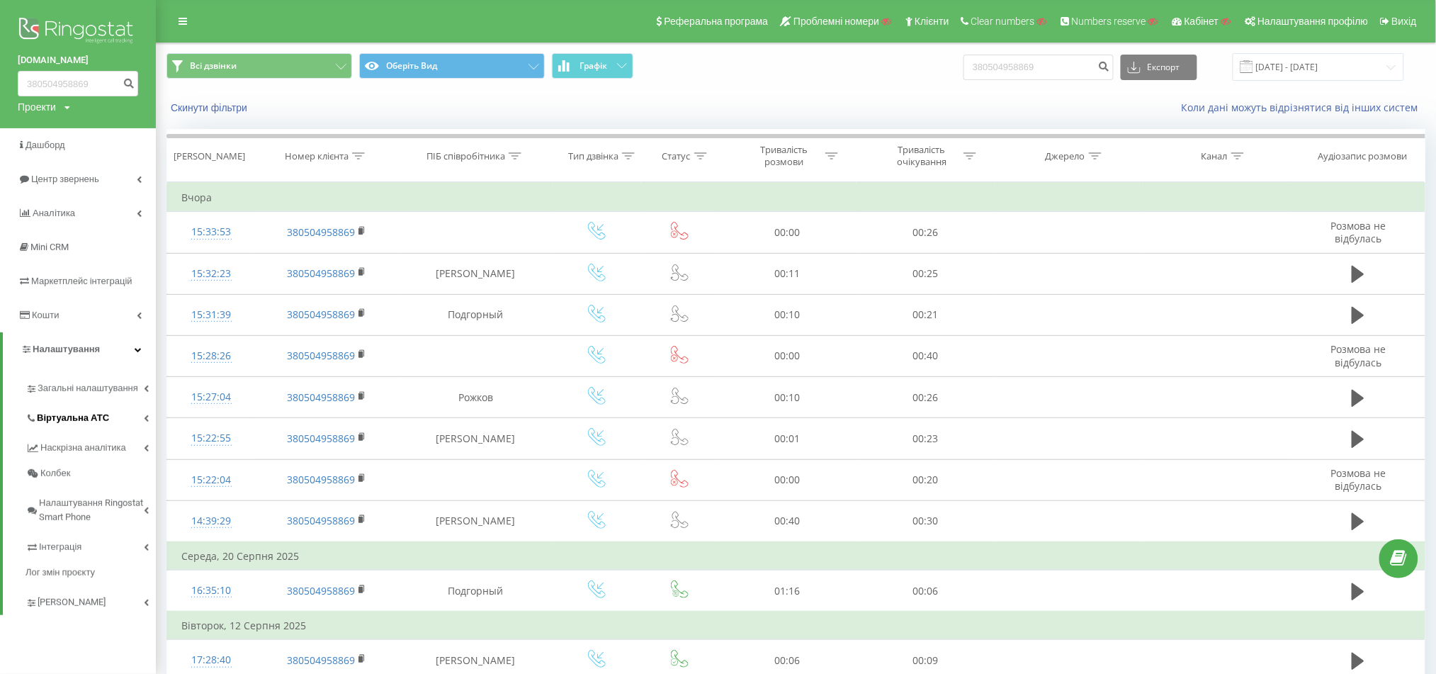
click at [89, 412] on span "Віртуальна АТС" at bounding box center [73, 418] width 72 height 14
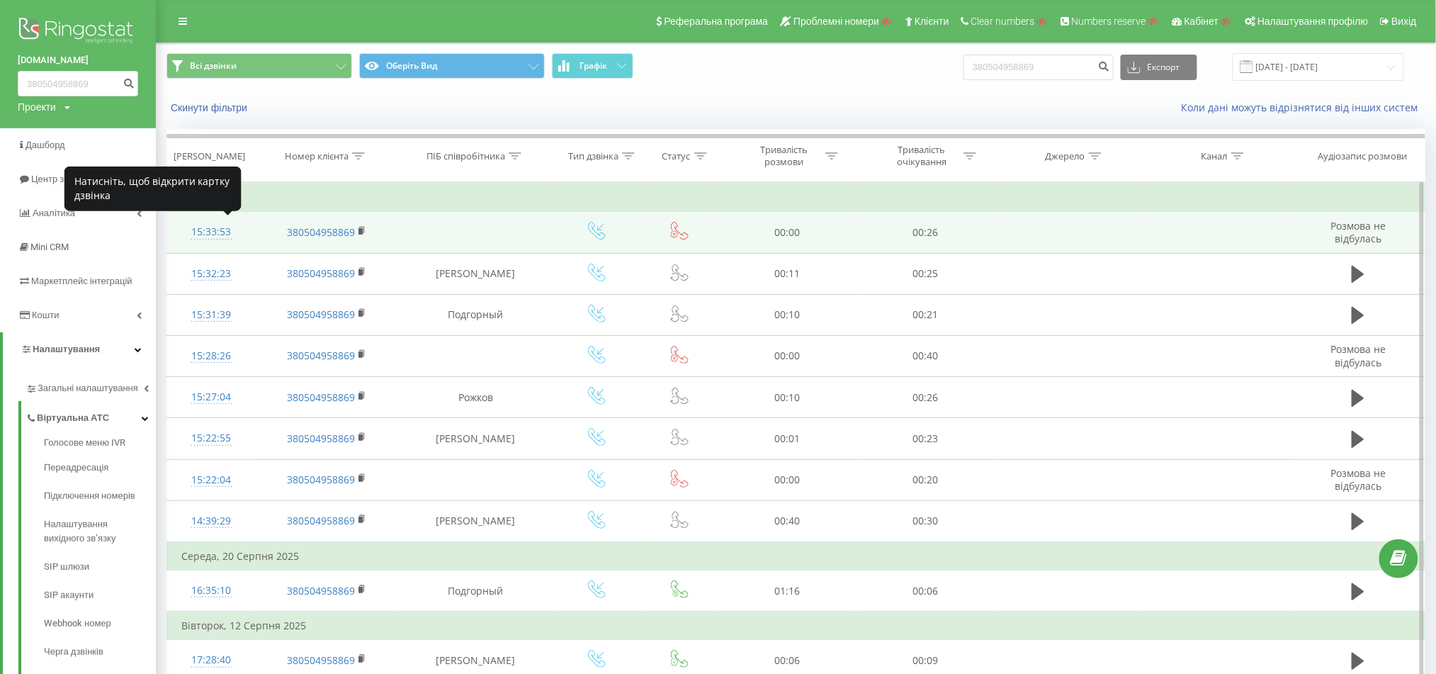
click at [215, 233] on div "15:33:53" at bounding box center [210, 232] width 59 height 28
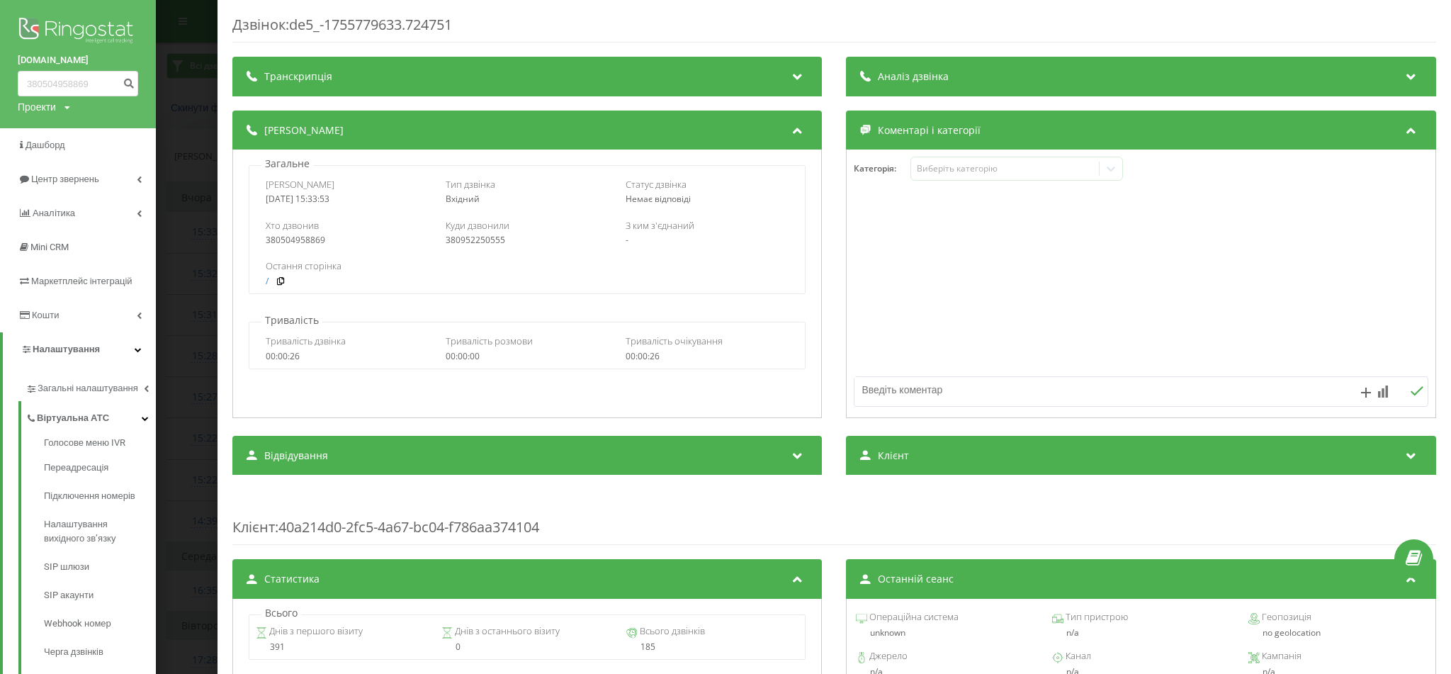
drag, startPoint x: 312, startPoint y: 198, endPoint x: 361, endPoint y: 198, distance: 48.9
click at [361, 198] on div "2025-08-21 15:33:53" at bounding box center [348, 199] width 164 height 10
click at [218, 177] on div "Дзвінок : de5_-1755779633.724751 Транскрипція Для AI-аналізу майбутніх дзвінків…" at bounding box center [833, 337] width 1233 height 674
click at [172, 183] on div "Дзвінок : de5_-1755779633.724751 Транскрипція Для AI-аналізу майбутніх дзвінків…" at bounding box center [725, 337] width 1451 height 674
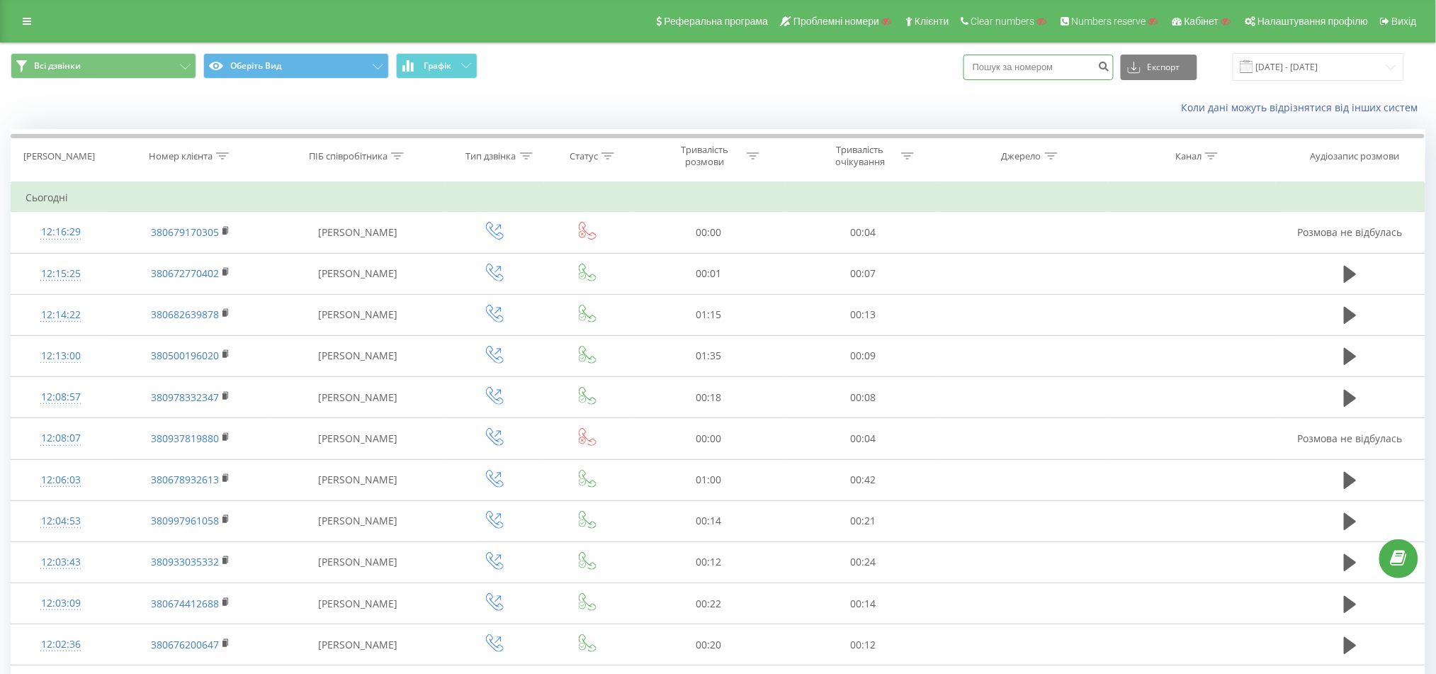
click at [1027, 67] on input at bounding box center [1038, 67] width 150 height 25
paste input "0678906153"
type input "0678906153"
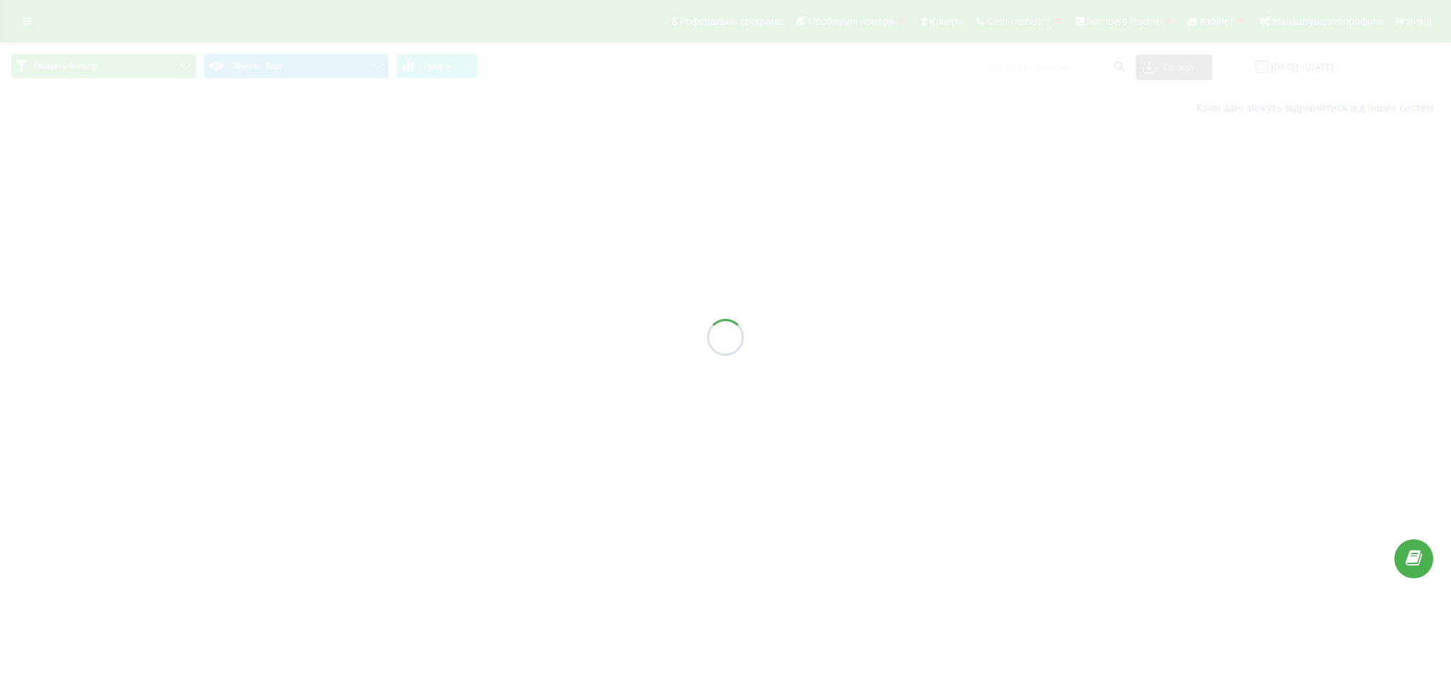
click at [1028, 69] on div at bounding box center [725, 337] width 1451 height 674
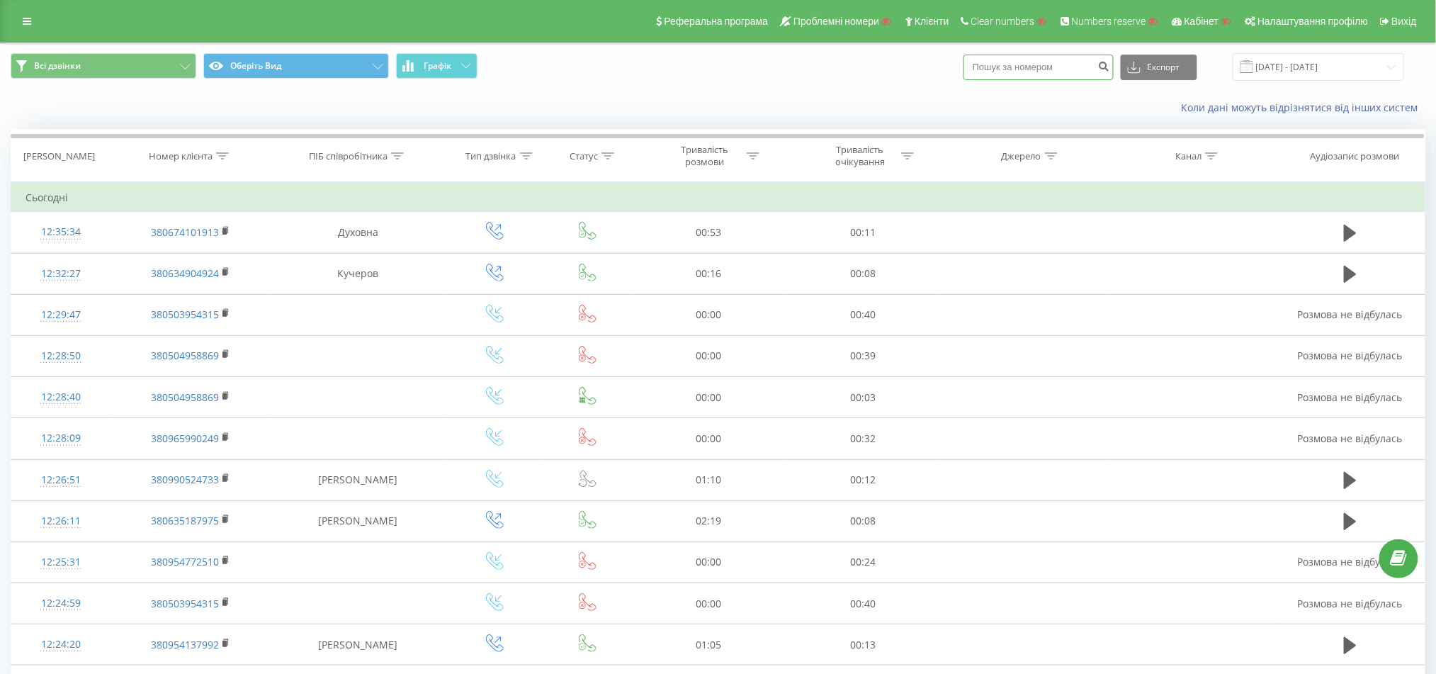
click at [1029, 64] on input at bounding box center [1038, 67] width 150 height 25
paste input "380504958869"
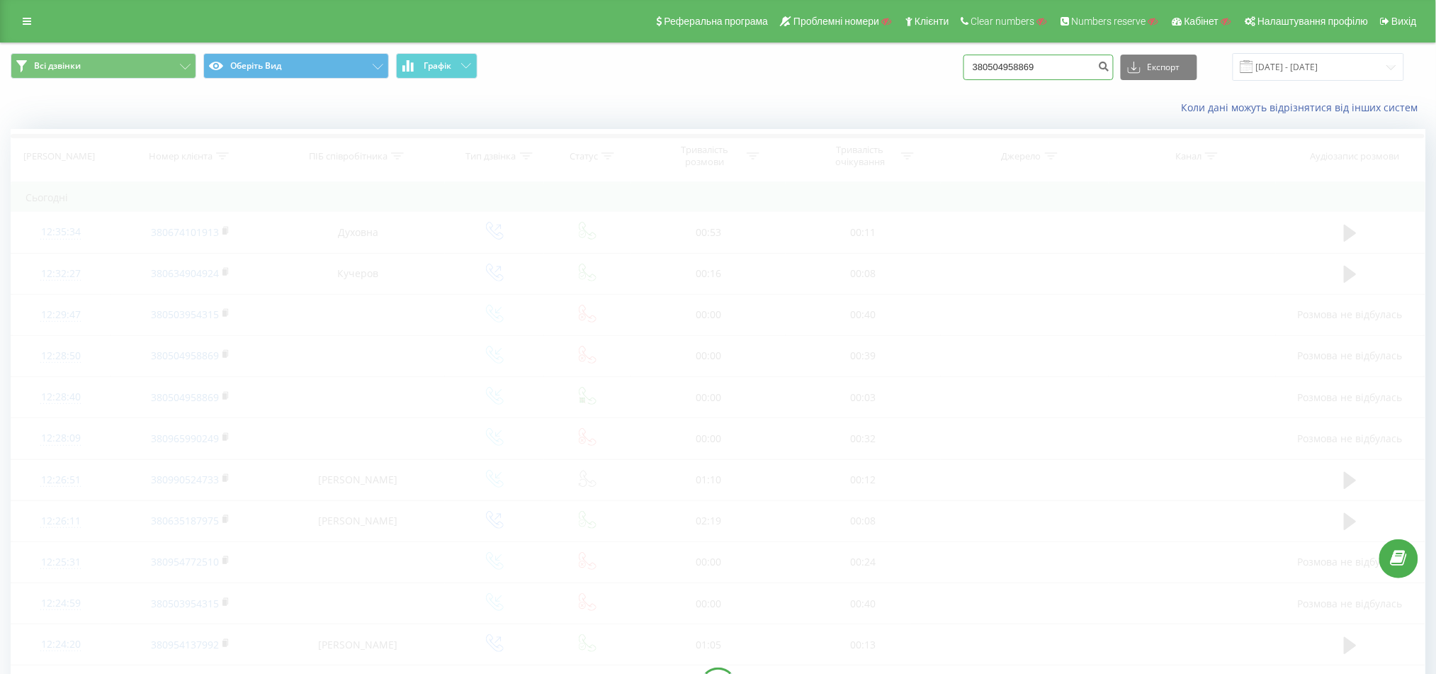
type input "380504958869"
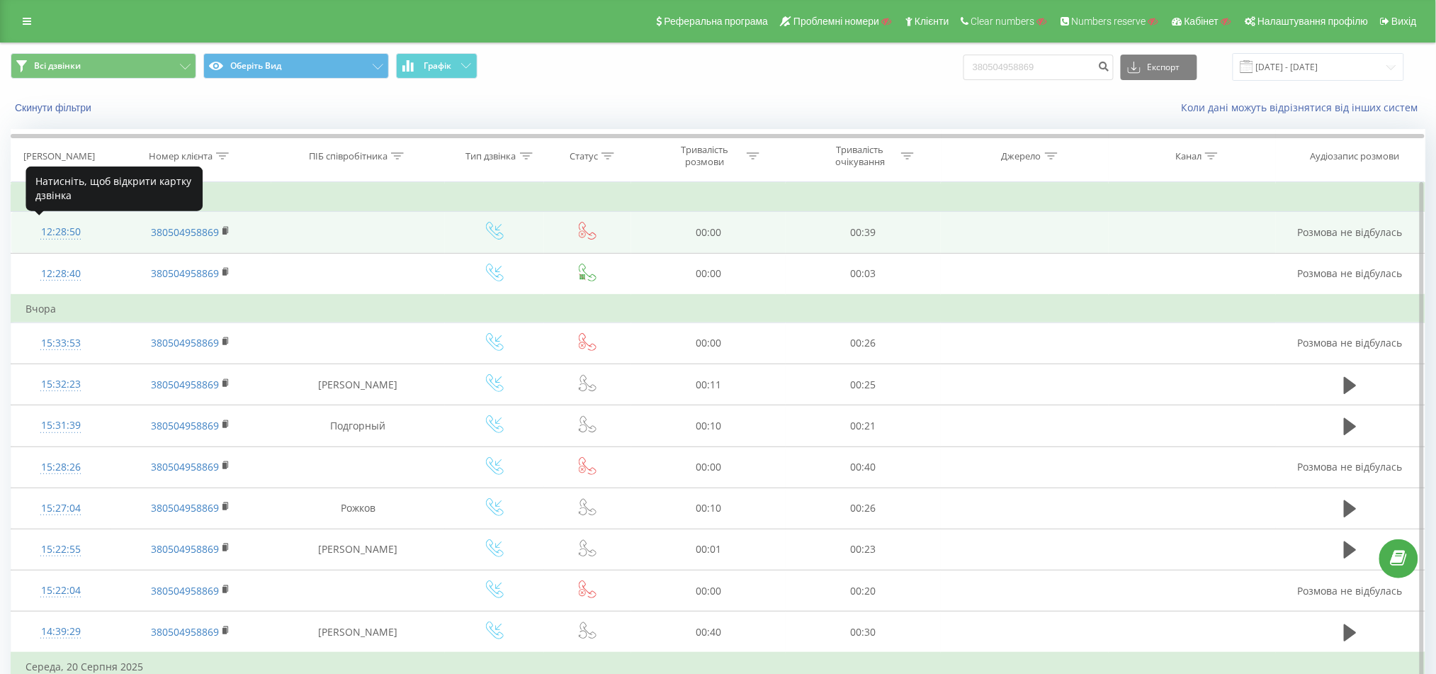
click at [57, 232] on div "12:28:50" at bounding box center [60, 232] width 71 height 28
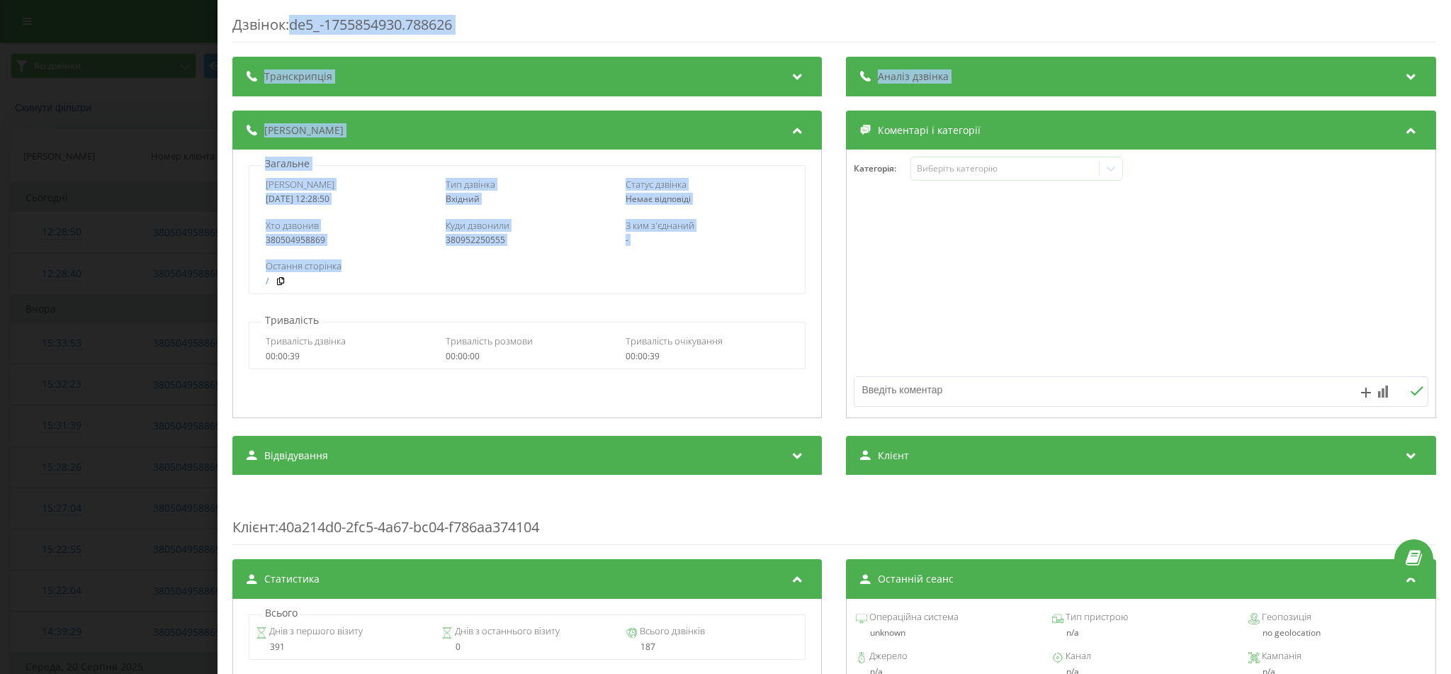
drag, startPoint x: 295, startPoint y: 26, endPoint x: 605, endPoint y: 265, distance: 390.9
click at [605, 265] on div "Дзвінок : de5_-1755854930.788626 Транскрипція Для AI-аналізу майбутніх дзвінків…" at bounding box center [833, 515] width 1203 height 1001
copy div "de5_-1755854930.788626 Транскрипція Для AI-аналізу майбутніх дзвінків налаштуйт…"
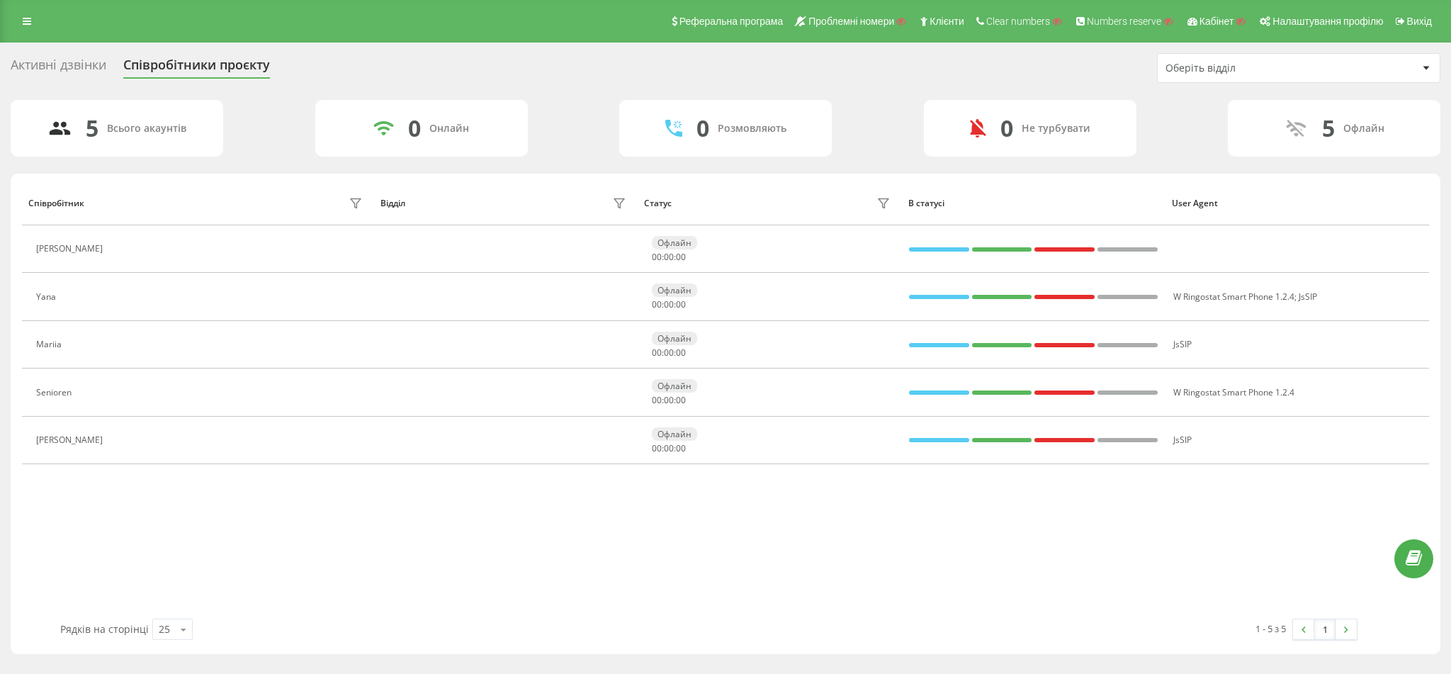
click at [24, 13] on link at bounding box center [26, 21] width 25 height 20
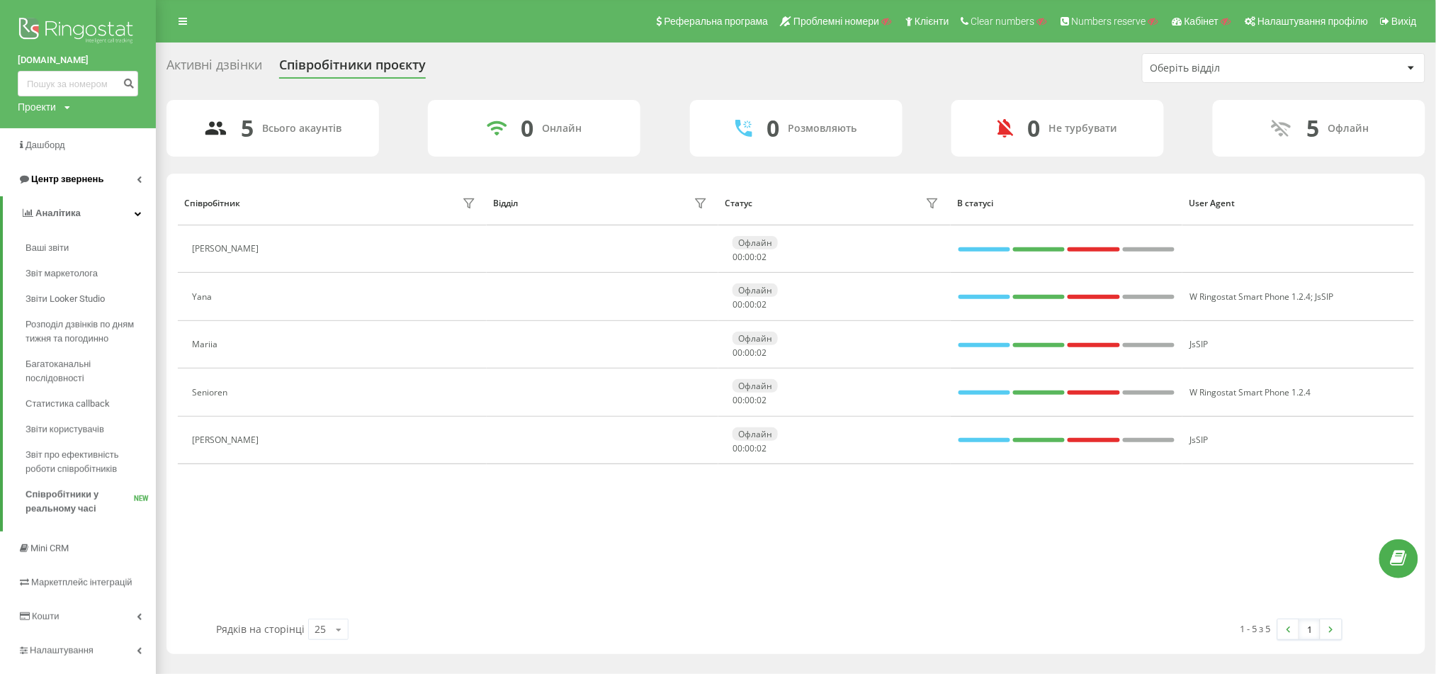
click at [69, 174] on span "Центр звернень" at bounding box center [67, 179] width 72 height 11
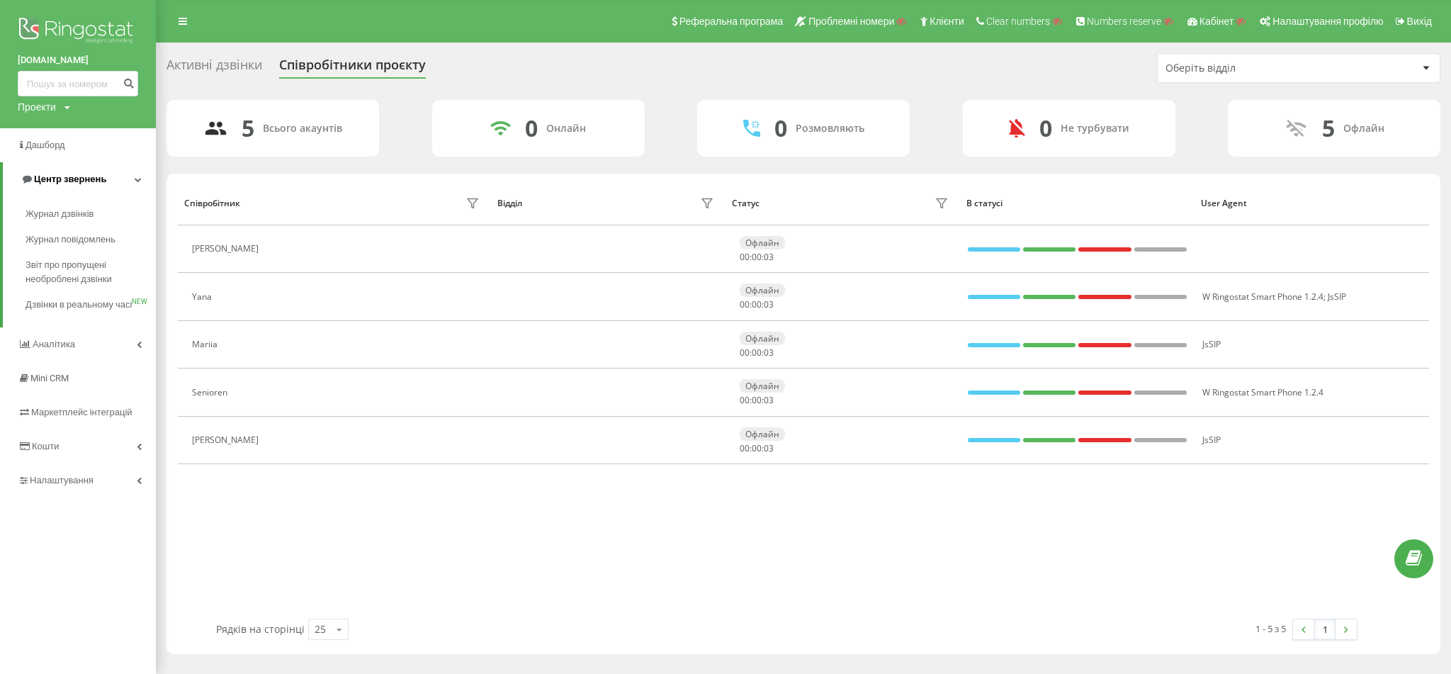
click at [69, 174] on span "Центр звернень" at bounding box center [70, 179] width 72 height 11
click at [69, 174] on span "Центр звернень" at bounding box center [67, 179] width 72 height 11
click at [59, 221] on span "Журнал дзвінків" at bounding box center [62, 214] width 75 height 14
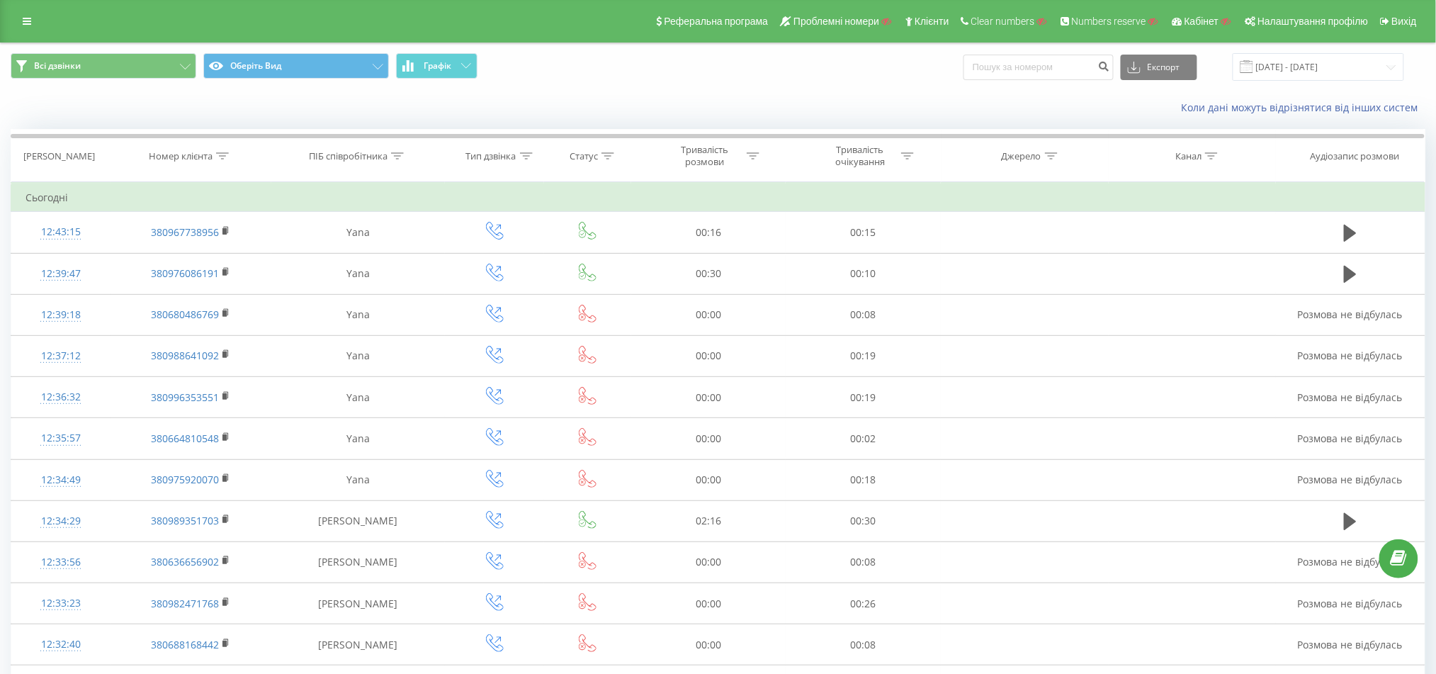
drag, startPoint x: 35, startPoint y: 24, endPoint x: 46, endPoint y: 35, distance: 15.5
click at [38, 26] on link at bounding box center [26, 21] width 25 height 20
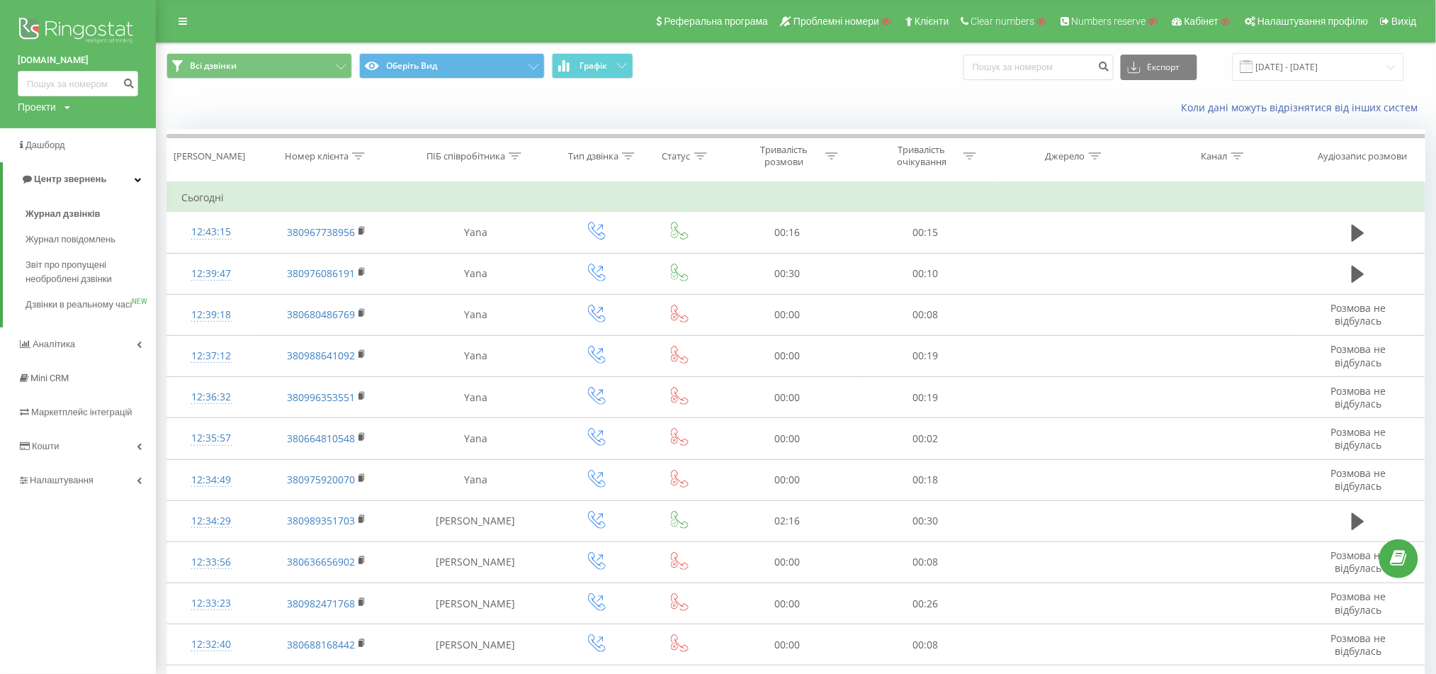
drag, startPoint x: 1, startPoint y: 60, endPoint x: 135, endPoint y: 56, distance: 133.9
click at [135, 56] on div "senioren.com.ua Проекти Пошук" at bounding box center [78, 64] width 156 height 128
copy link "senioren.com.ua"
